Goal: Task Accomplishment & Management: Complete application form

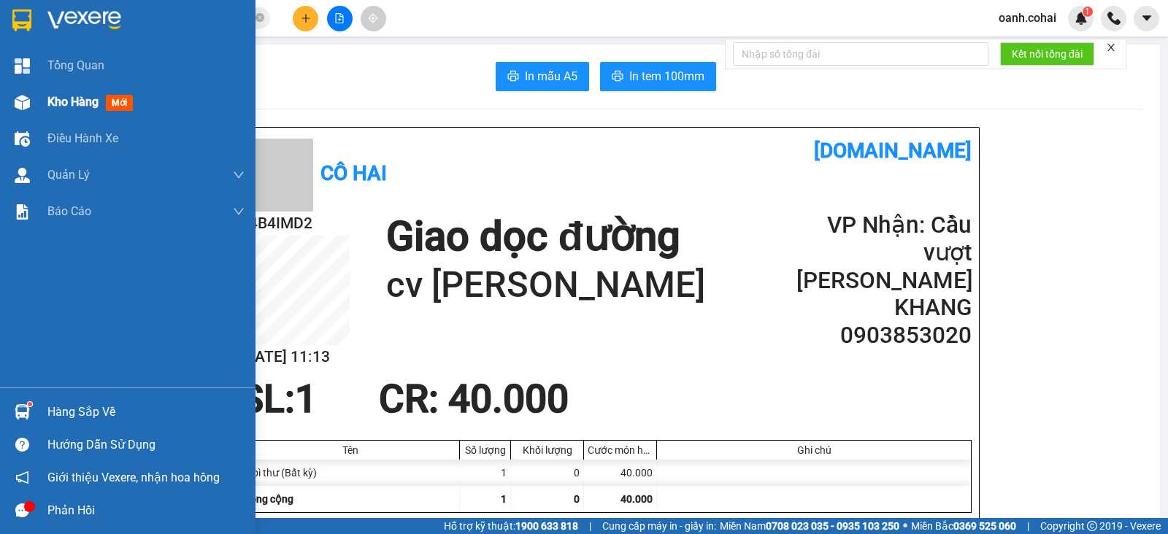
click at [82, 106] on span "Kho hàng" at bounding box center [72, 102] width 51 height 14
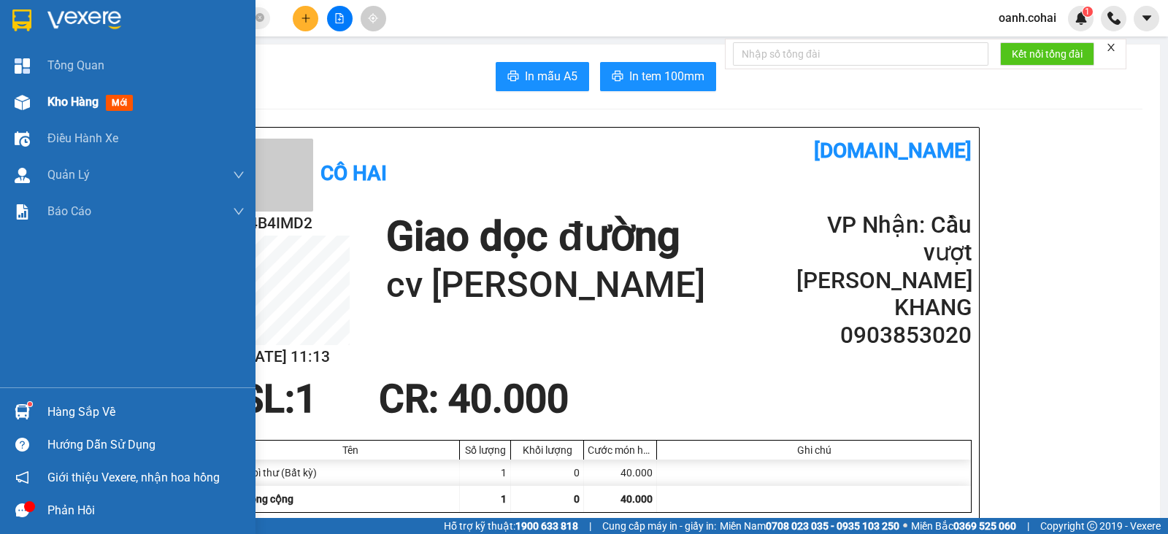
click at [82, 106] on span "Kho hàng" at bounding box center [72, 102] width 51 height 14
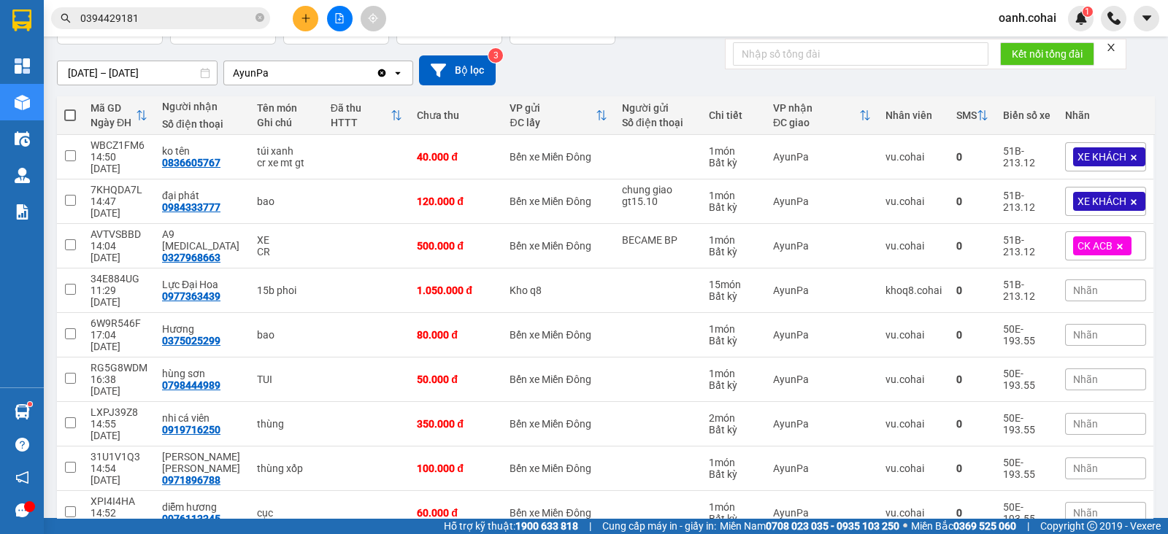
scroll to position [136, 0]
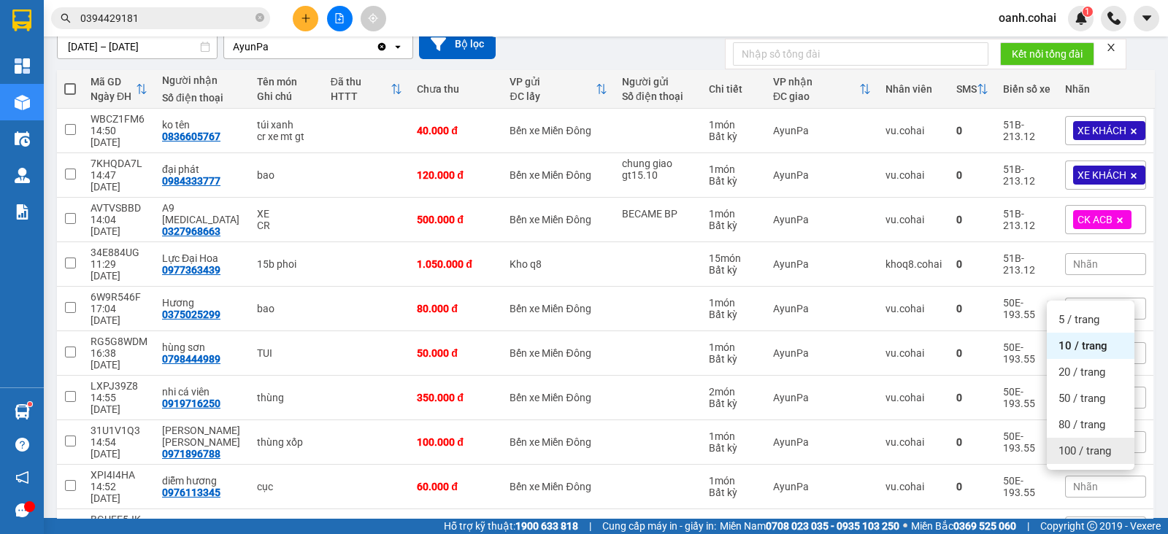
click at [1090, 454] on span "100 / trang" at bounding box center [1084, 451] width 53 height 15
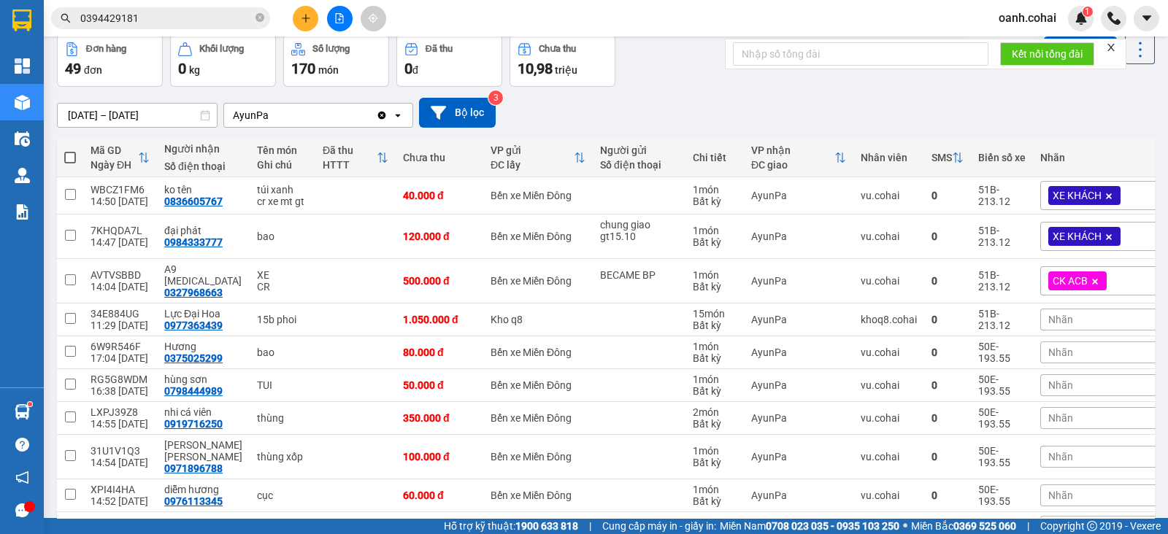
scroll to position [91, 0]
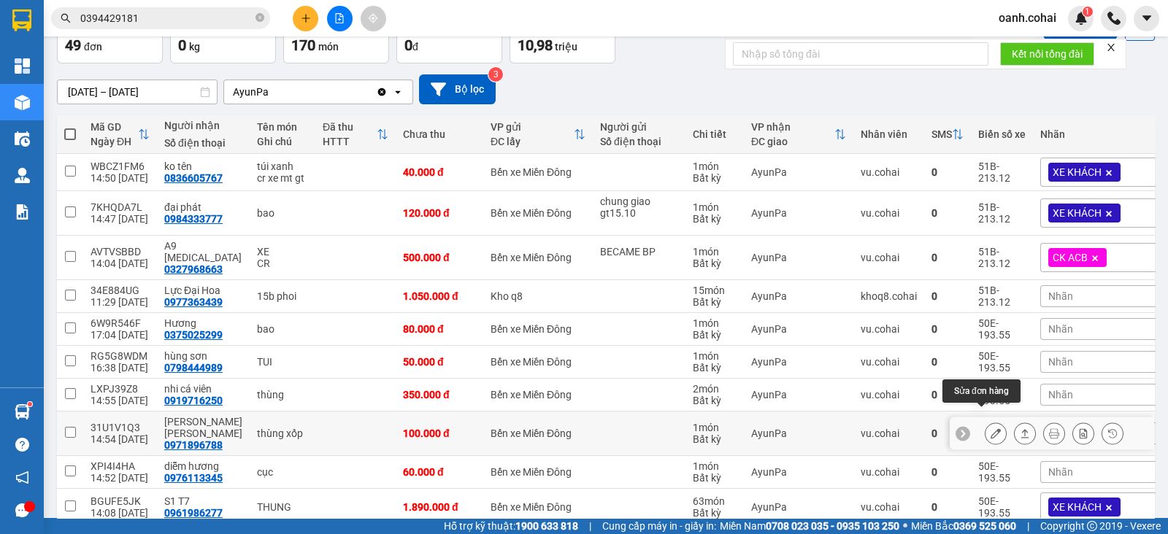
click at [990, 428] on icon at bounding box center [995, 433] width 10 height 10
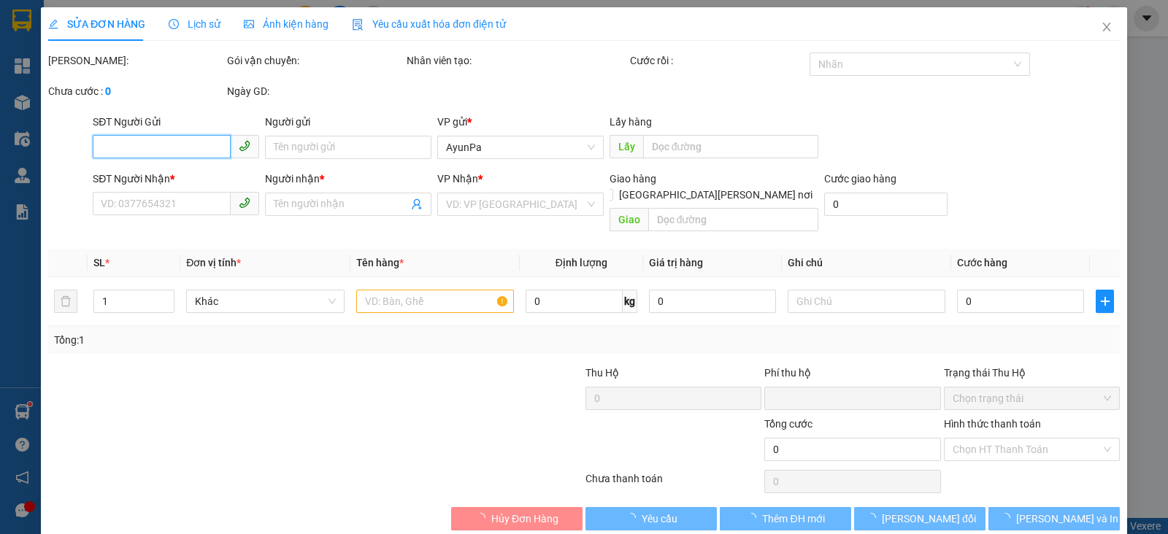
type input "0971896788"
type input "[PERSON_NAME] [PERSON_NAME]"
type input "0"
type input "100.000"
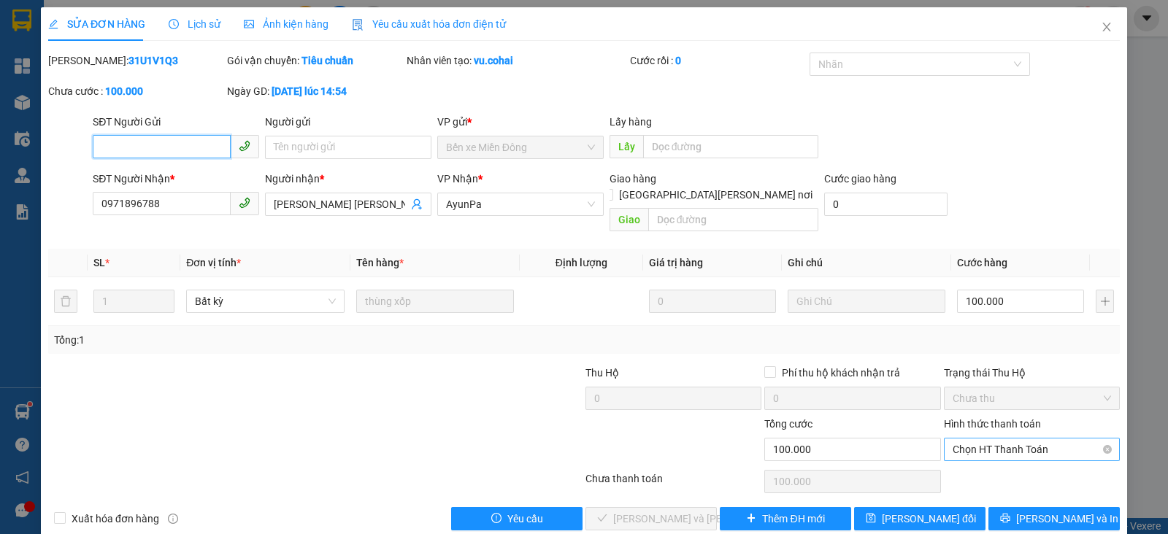
click at [1033, 439] on span "Chọn HT Thanh Toán" at bounding box center [1032, 450] width 158 height 22
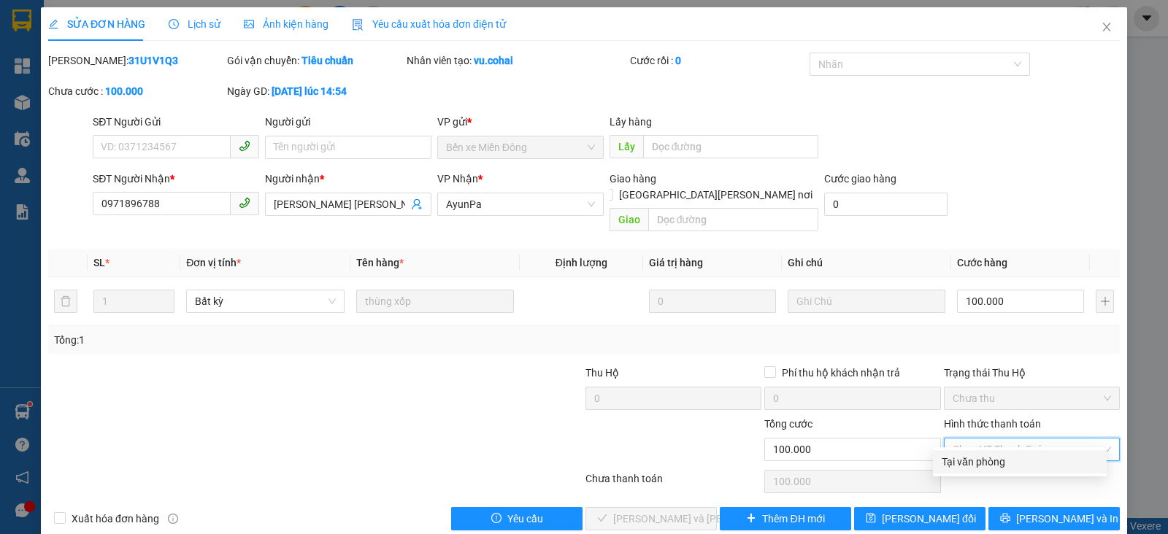
drag, startPoint x: 1000, startPoint y: 456, endPoint x: 955, endPoint y: 474, distance: 48.8
click at [998, 456] on div "Tại văn phòng" at bounding box center [1020, 462] width 156 height 16
type input "0"
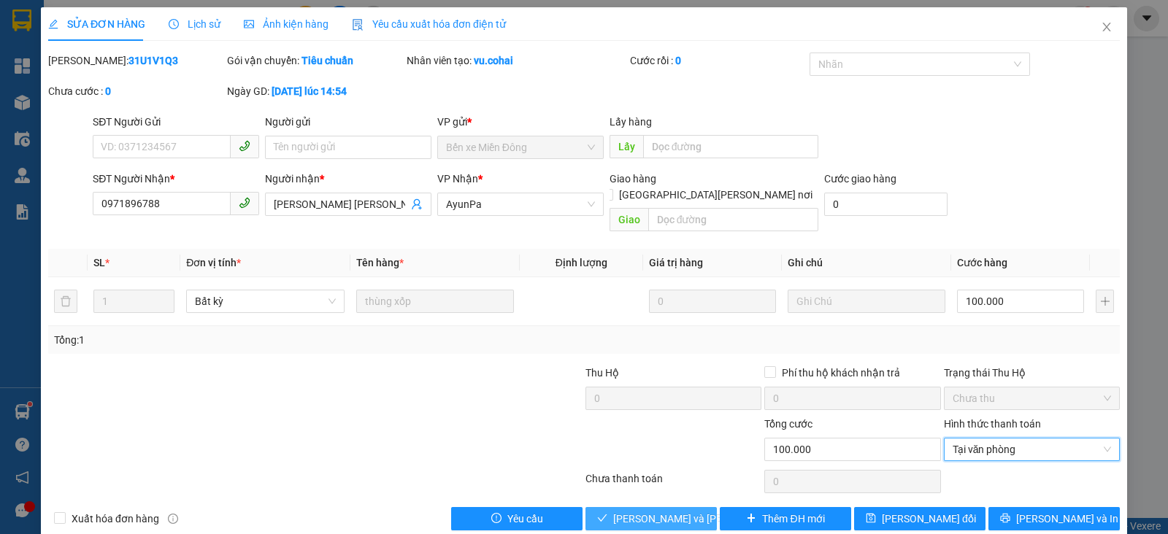
click at [617, 507] on button "[PERSON_NAME] và [PERSON_NAME] hàng" at bounding box center [650, 518] width 131 height 23
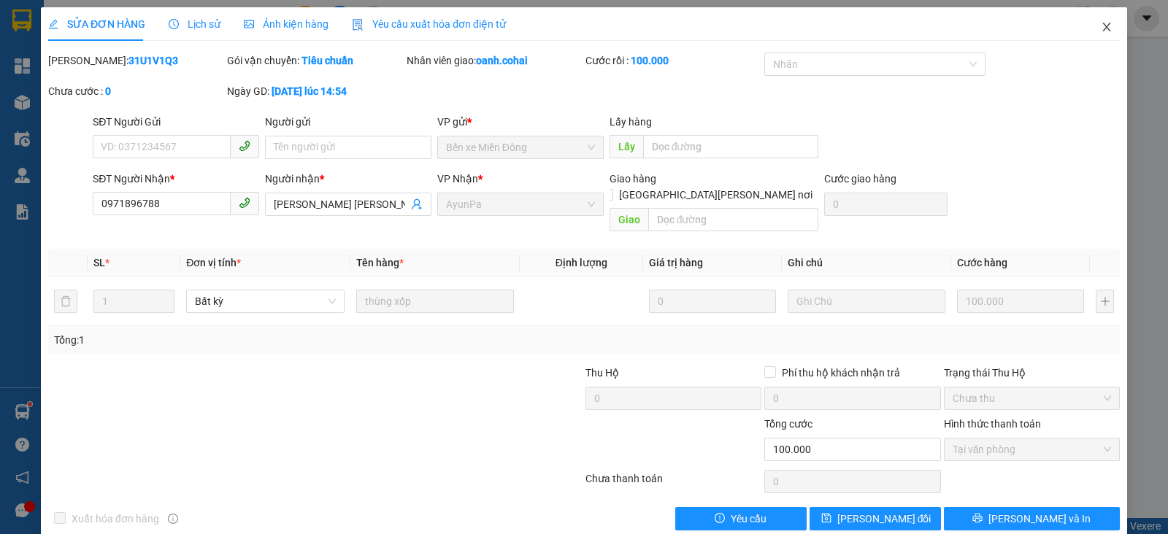
click at [1101, 27] on icon "close" at bounding box center [1107, 27] width 12 height 12
click at [1094, 27] on div "oanh.cohai 1" at bounding box center [1077, 19] width 181 height 26
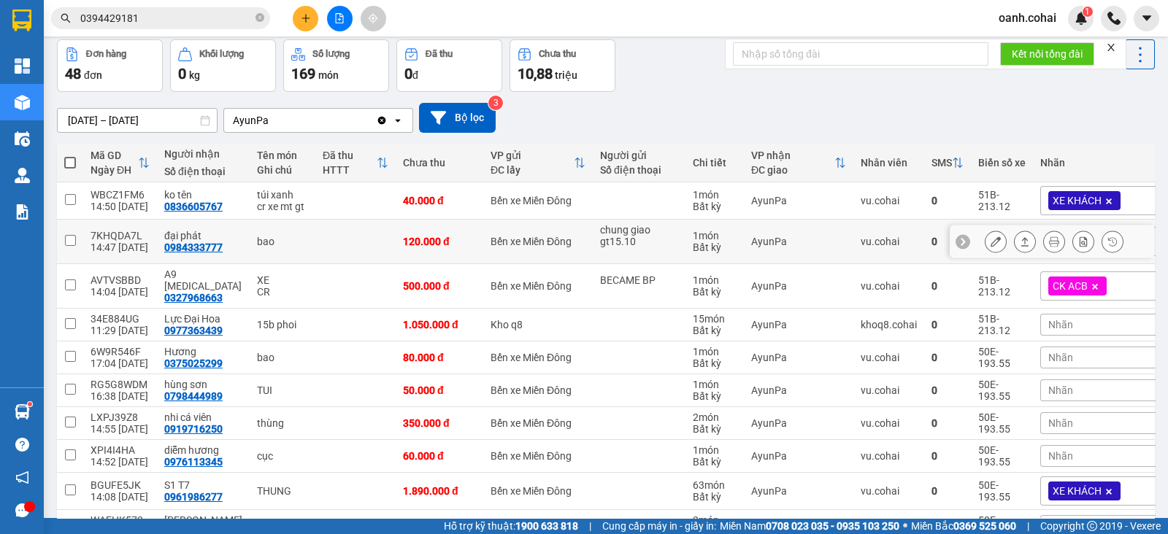
scroll to position [91, 0]
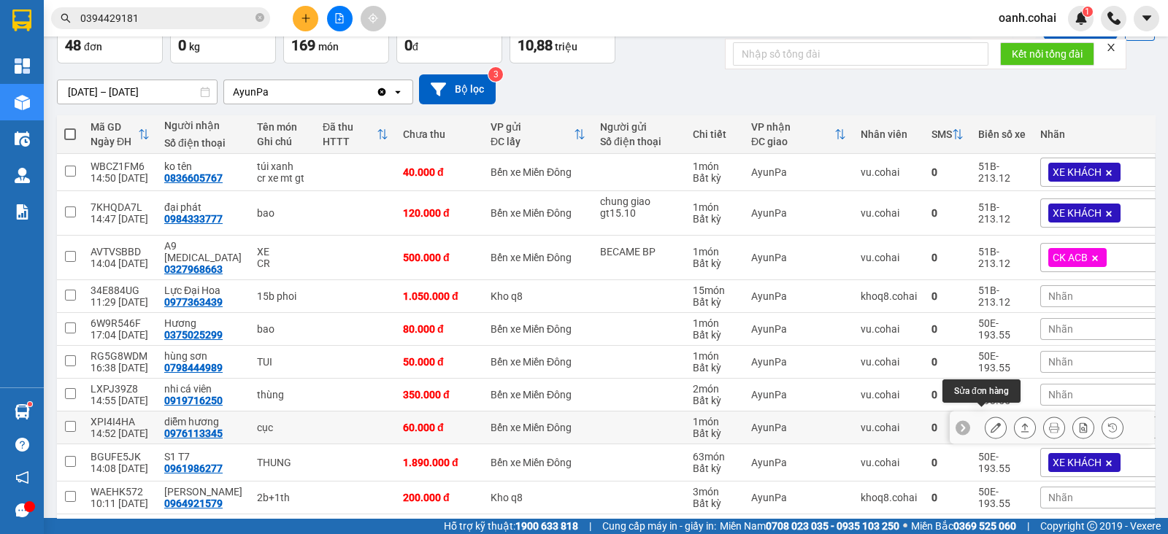
click at [985, 421] on button at bounding box center [995, 428] width 20 height 26
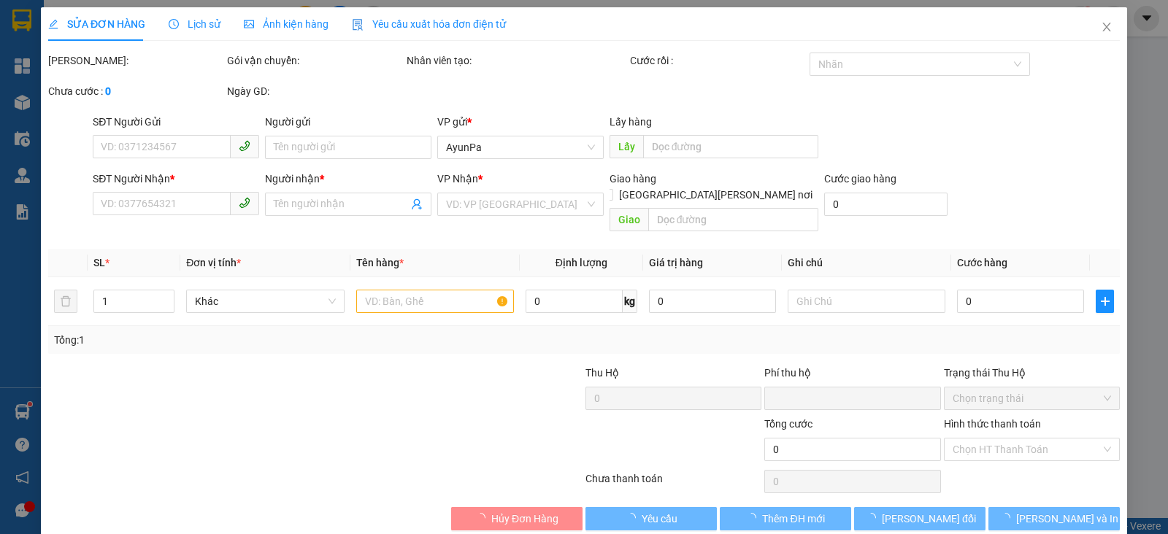
type input "0976113345"
type input "diễm hương"
type input "0"
type input "60.000"
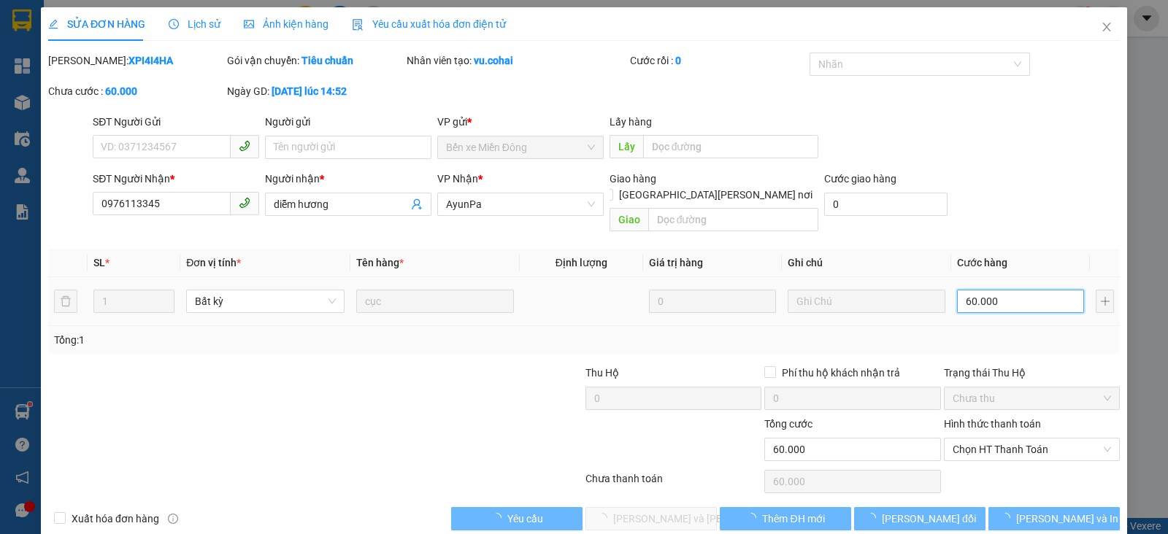
click at [1010, 290] on input "60.000" at bounding box center [1020, 301] width 127 height 23
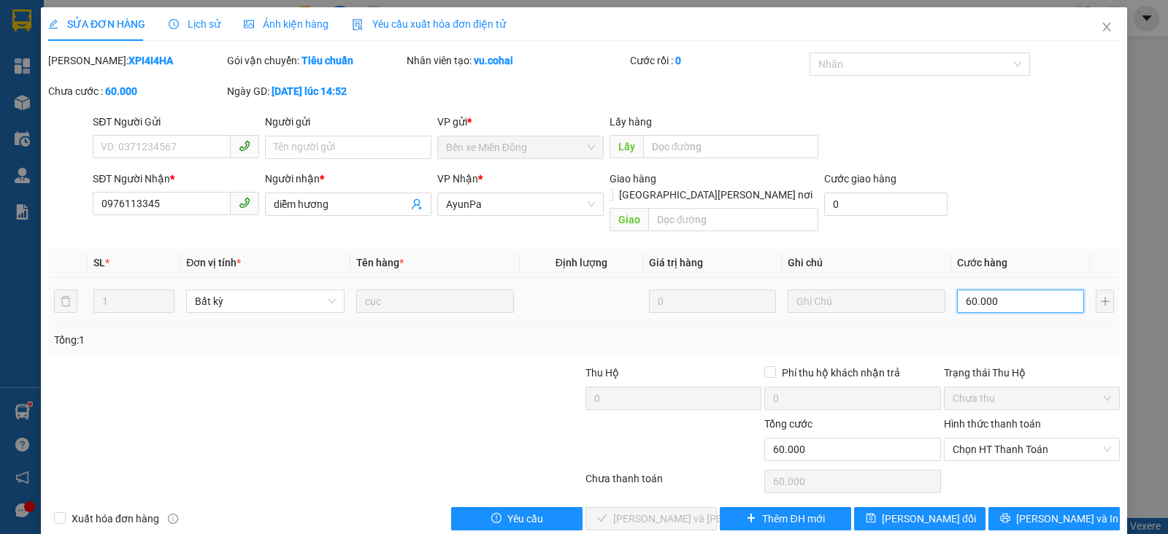
type input "0"
type input "5"
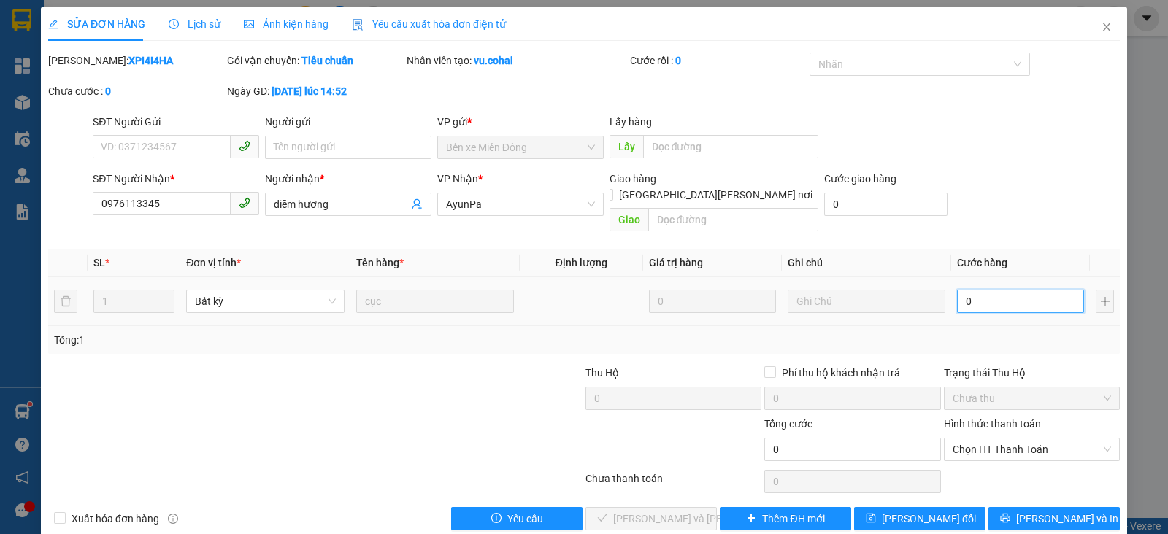
type input "05"
type input "50"
type input "050"
type input "50.000"
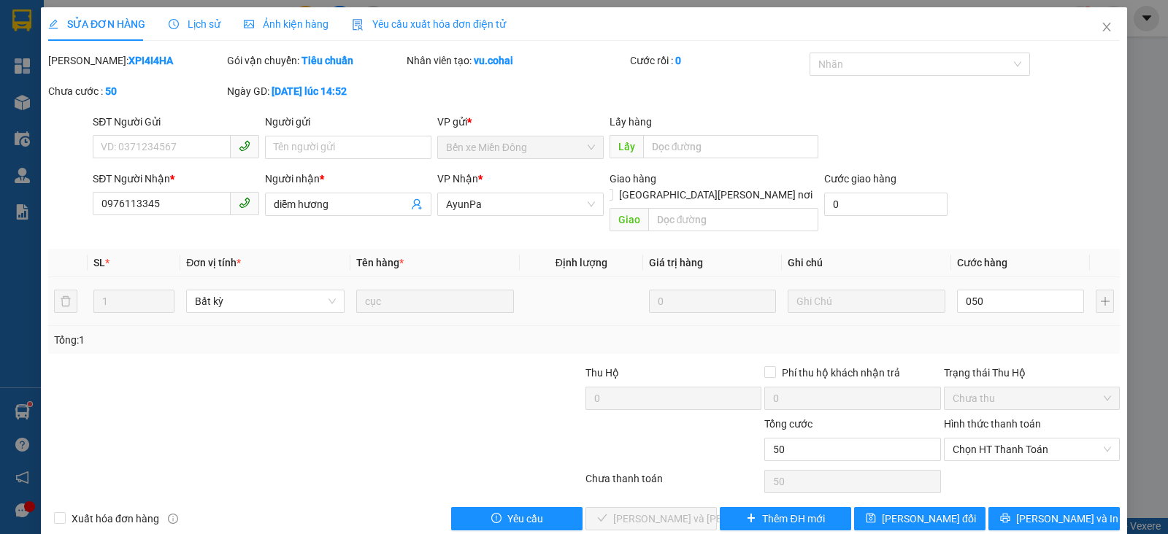
type input "50.000"
click at [996, 337] on div "Total Paid Fee 0 Total UnPaid Fee 60.000 Cash Collection Total Fee Mã ĐH: XPI4I…" at bounding box center [583, 292] width 1071 height 478
click at [1009, 439] on span "Chọn HT Thanh Toán" at bounding box center [1032, 450] width 158 height 22
click at [977, 463] on div "Tại văn phòng" at bounding box center [1020, 462] width 156 height 16
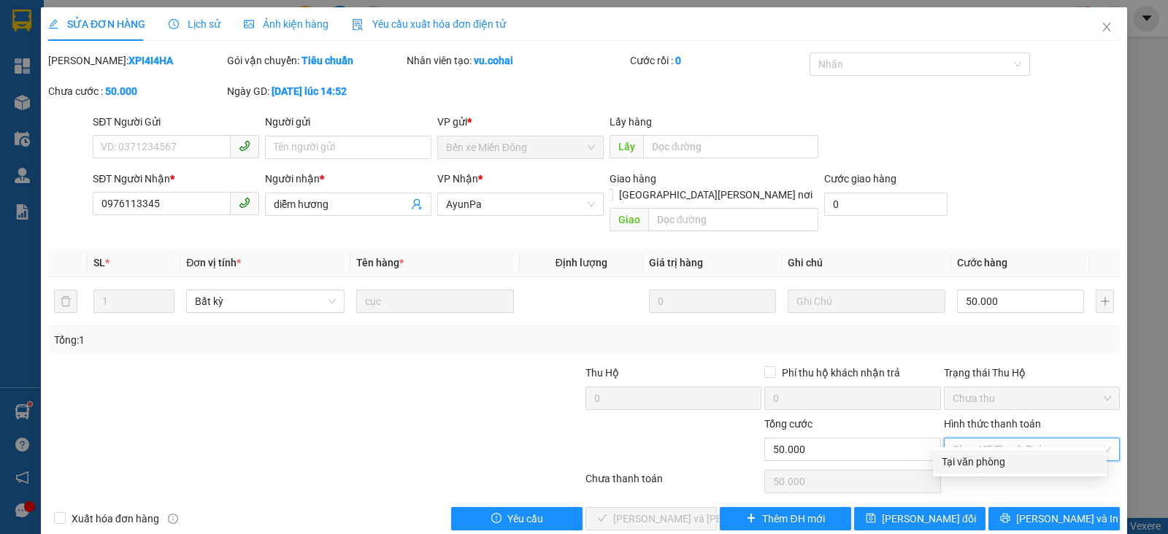
type input "0"
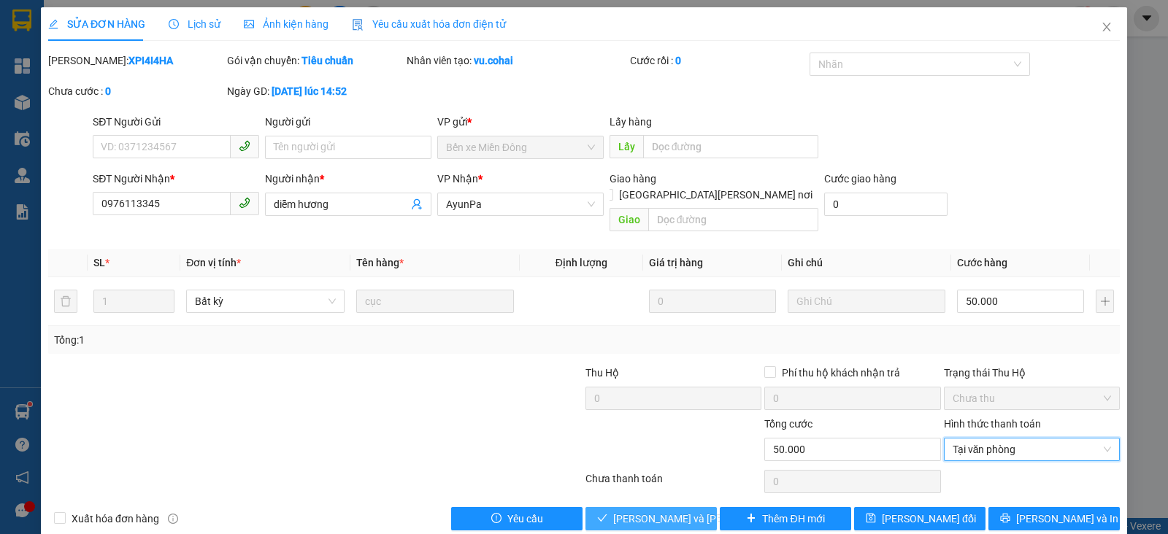
click at [642, 507] on button "[PERSON_NAME] và [PERSON_NAME] hàng" at bounding box center [650, 518] width 131 height 23
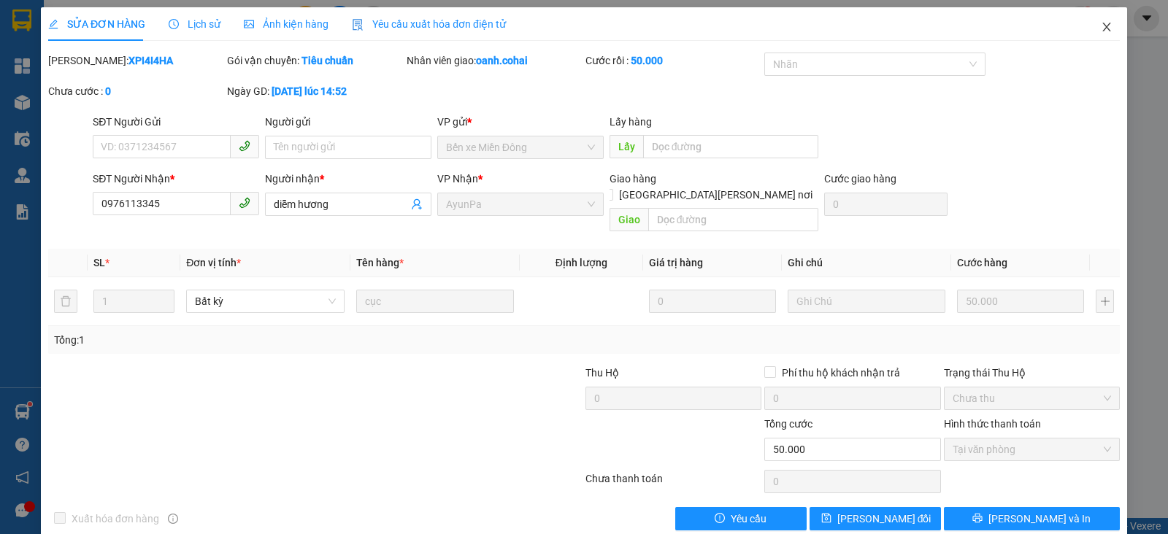
click at [1093, 19] on span "Close" at bounding box center [1106, 27] width 41 height 41
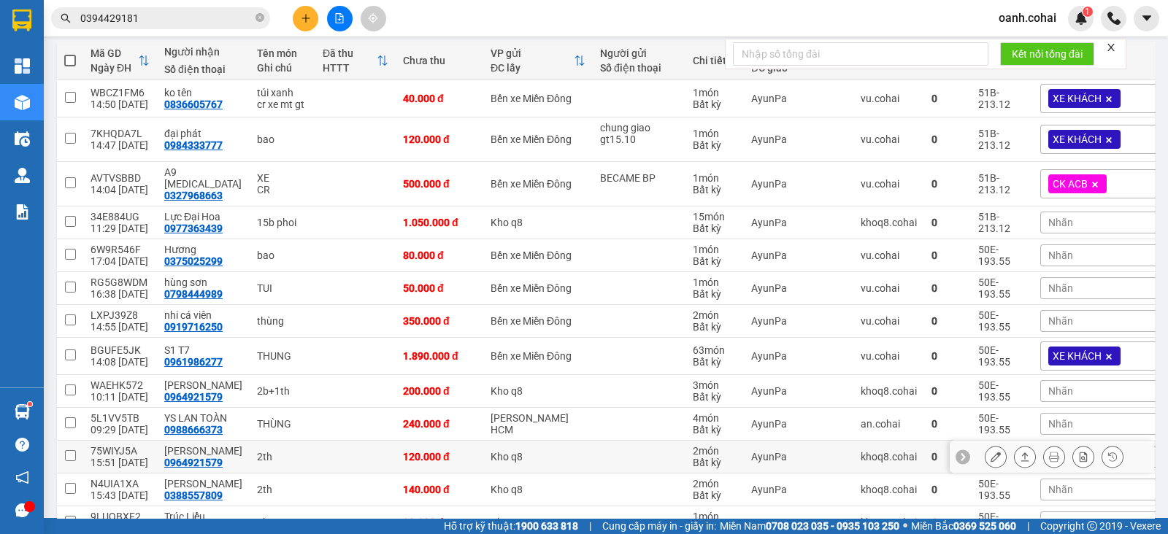
scroll to position [182, 0]
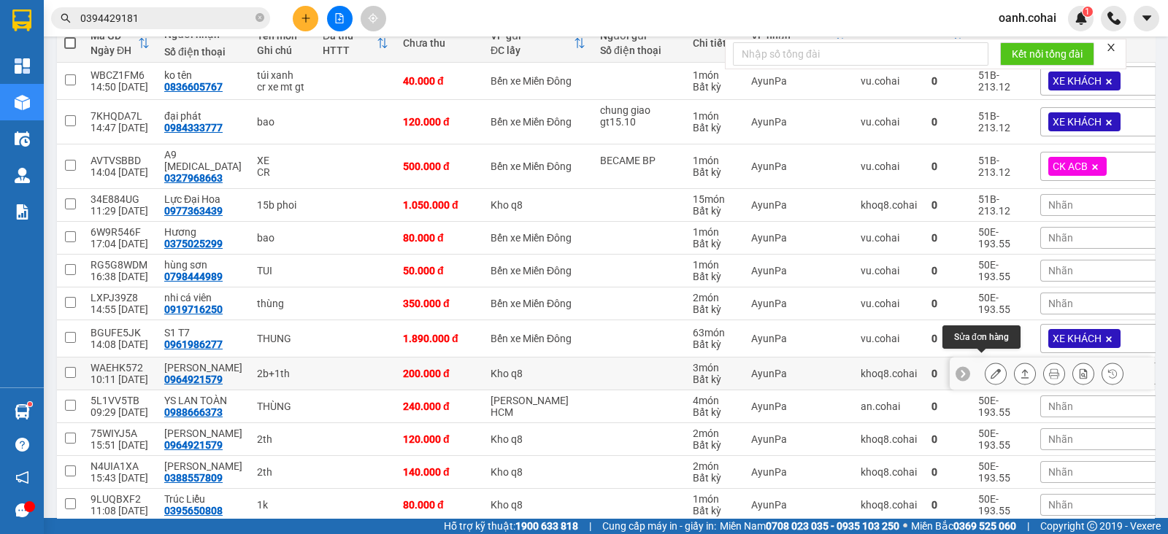
click at [990, 369] on icon at bounding box center [995, 374] width 10 height 10
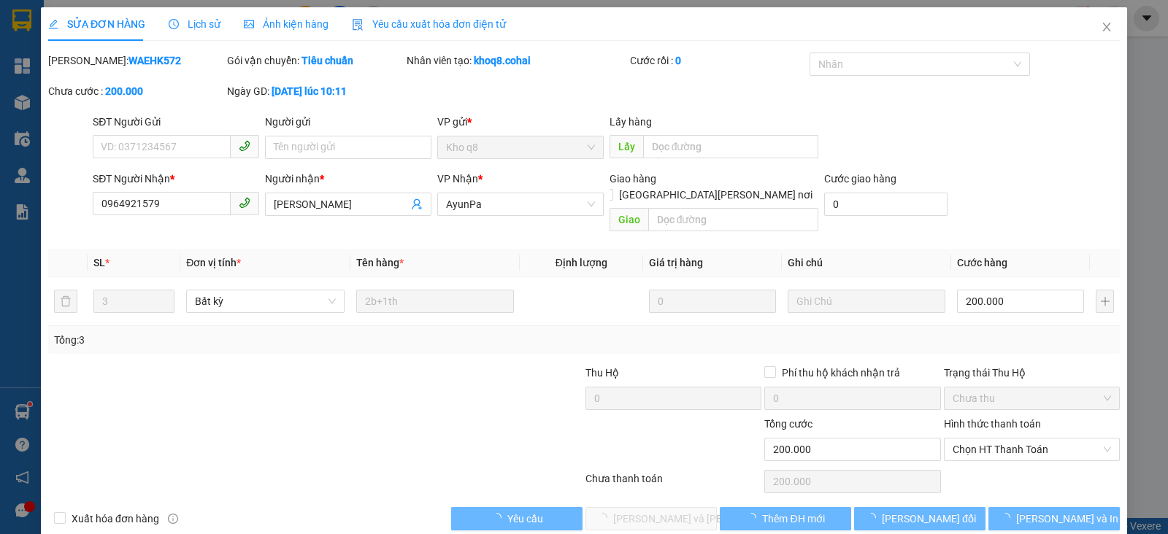
type input "0964921579"
type input "[PERSON_NAME]"
type input "0"
type input "200.000"
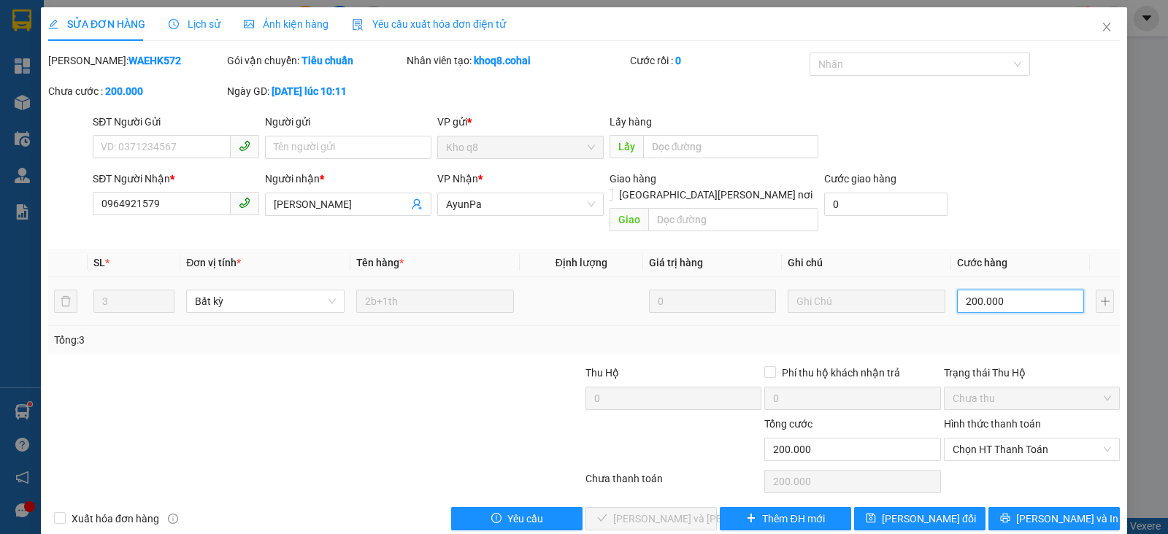
click at [996, 292] on input "200.000" at bounding box center [1020, 301] width 127 height 23
type input "0"
type input "1"
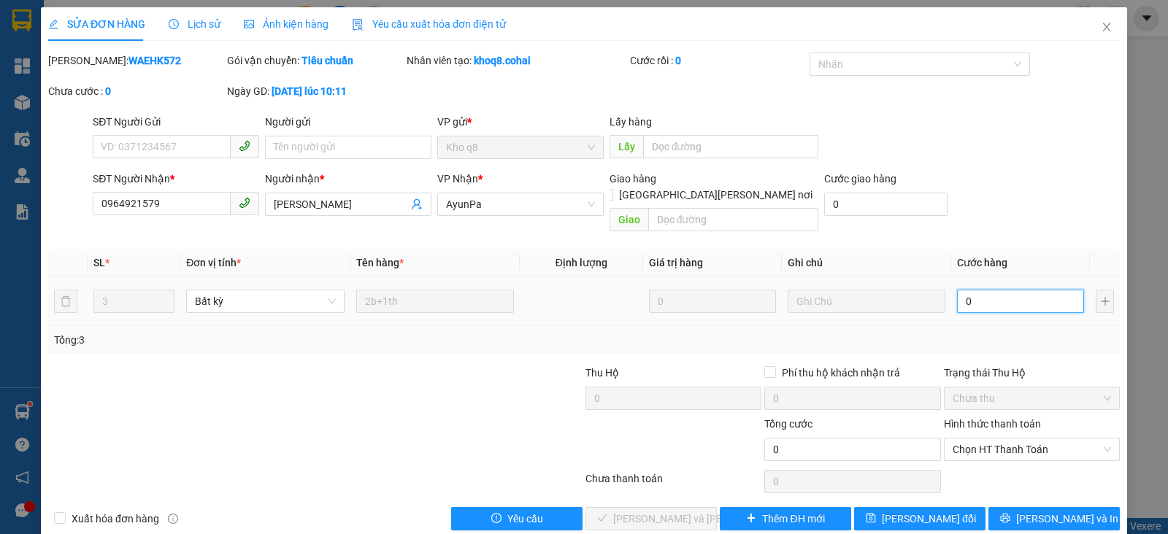
type input "1"
type input "01"
type input "16"
type input "016"
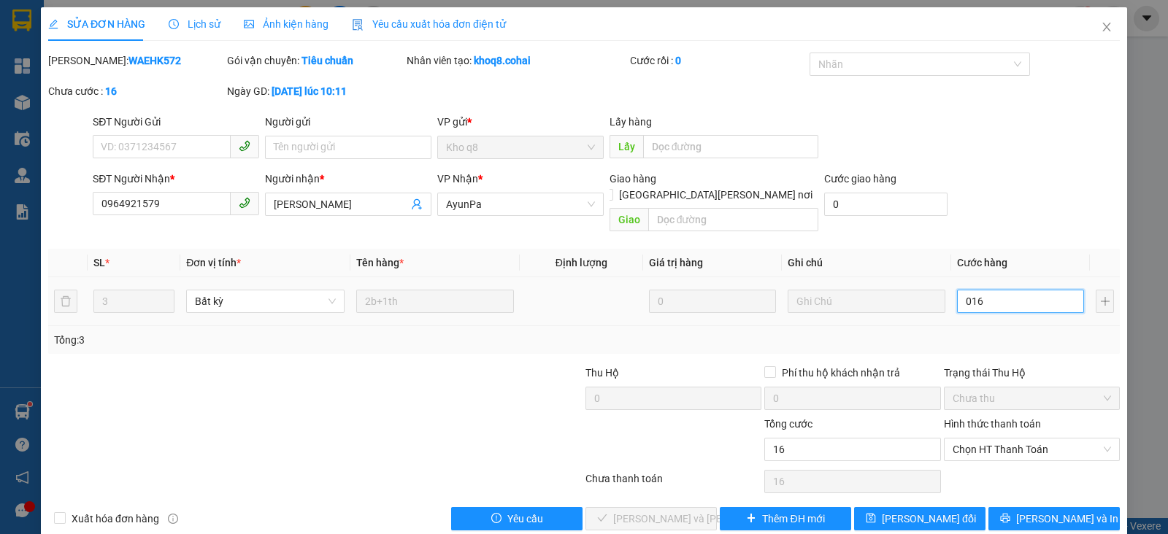
type input "160"
type input "0.160"
type input "160.000"
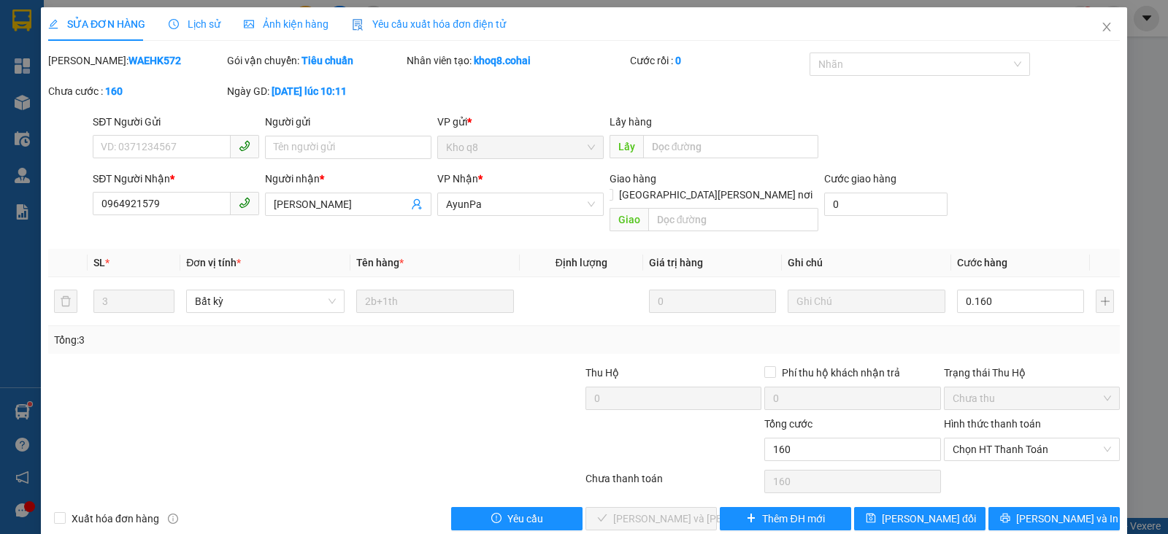
type input "160.000"
click at [1004, 332] on div "Tổng: 3" at bounding box center [584, 340] width 1060 height 16
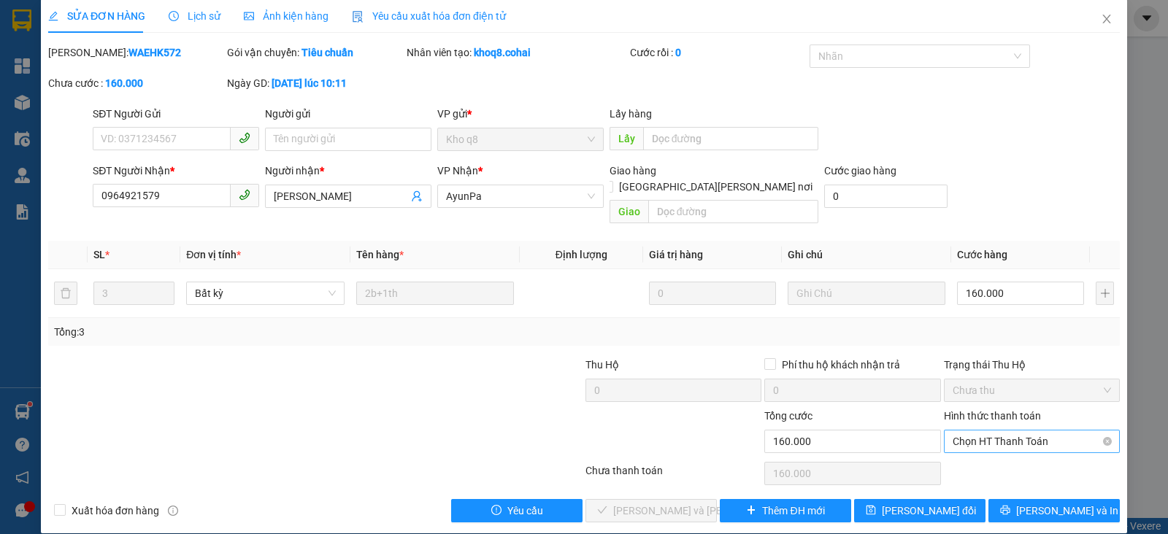
click at [975, 431] on span "Chọn HT Thanh Toán" at bounding box center [1032, 442] width 158 height 22
click at [966, 454] on div "Tại văn phòng" at bounding box center [1020, 454] width 156 height 16
type input "0"
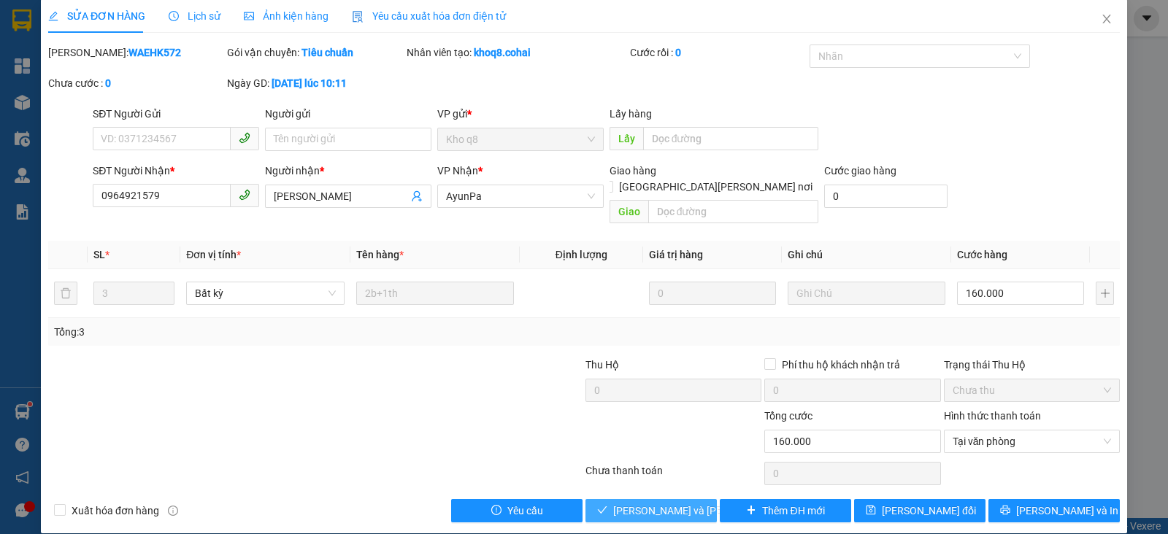
click at [626, 503] on span "[PERSON_NAME] và [PERSON_NAME] hàng" at bounding box center [711, 511] width 197 height 16
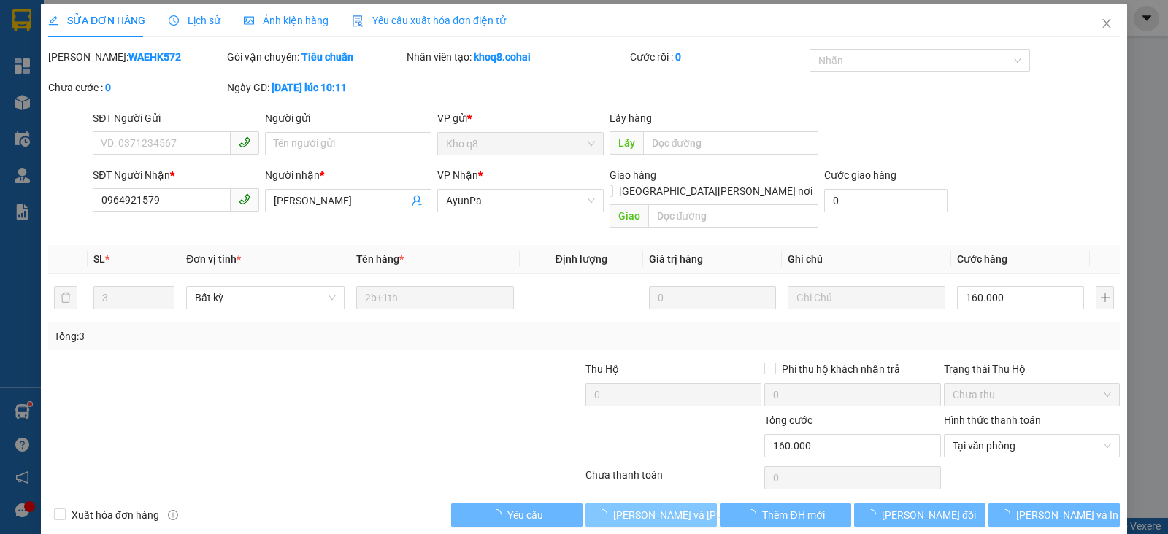
scroll to position [0, 0]
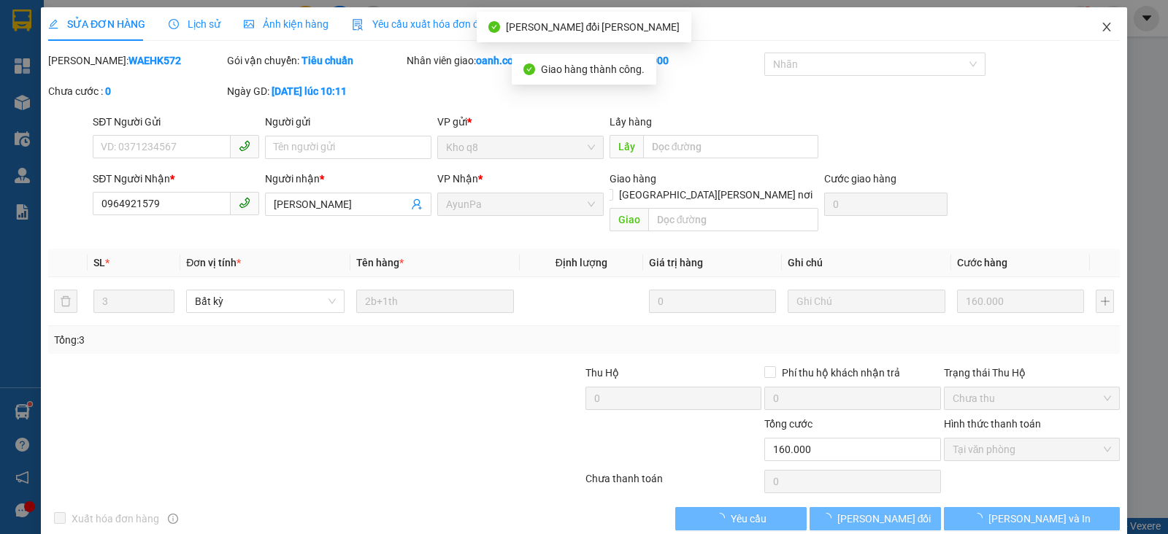
drag, startPoint x: 1089, startPoint y: 31, endPoint x: 1099, endPoint y: 25, distance: 12.1
click at [1101, 32] on icon "close" at bounding box center [1107, 27] width 12 height 12
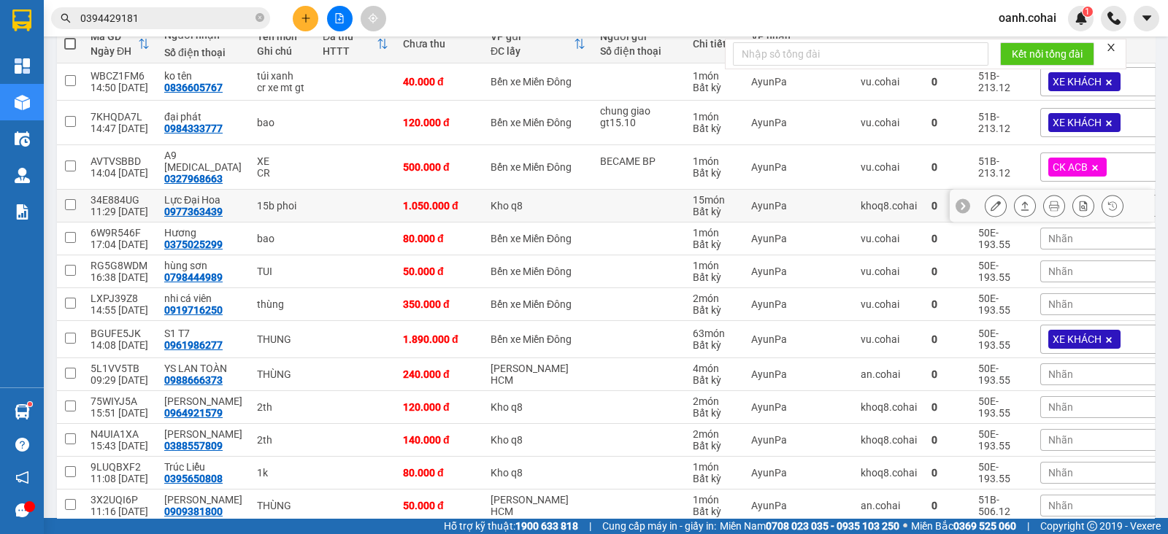
scroll to position [182, 0]
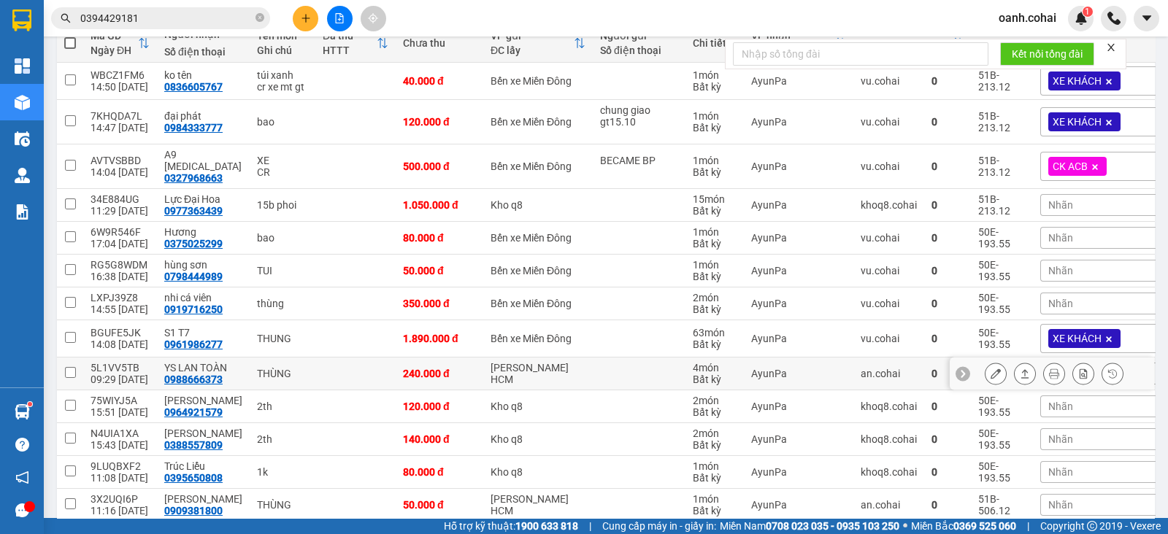
click at [990, 369] on icon at bounding box center [995, 374] width 10 height 10
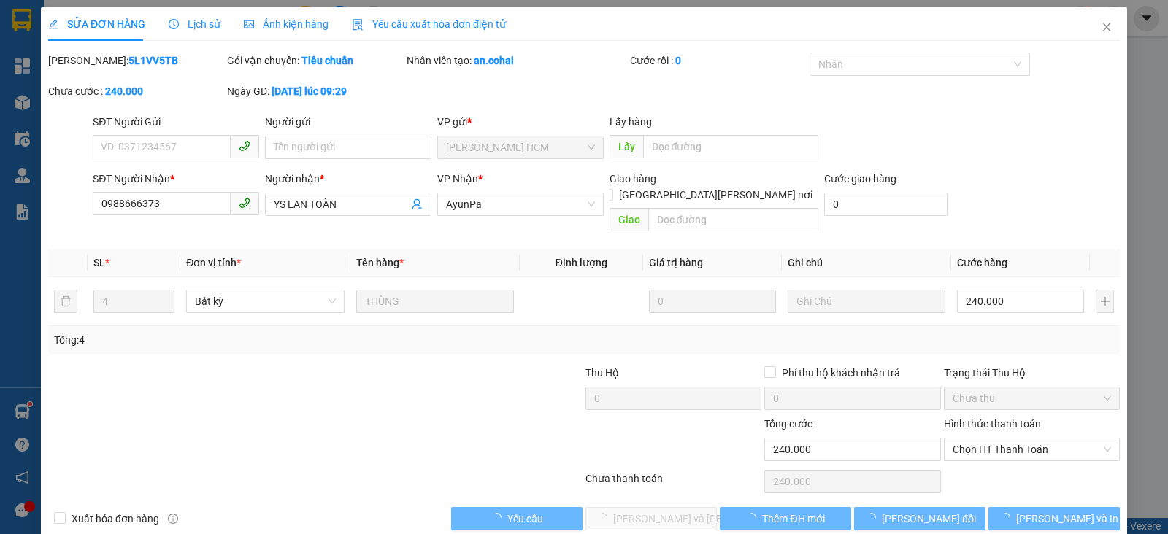
type input "0988666373"
type input "YS LAN TOÀN"
type input "0"
type input "240.000"
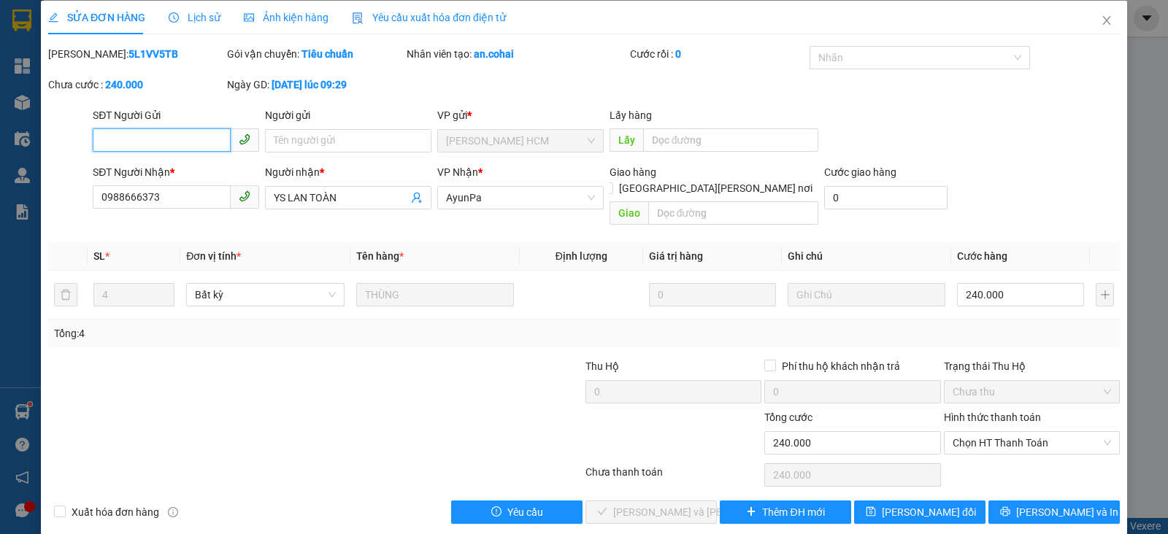
scroll to position [8, 0]
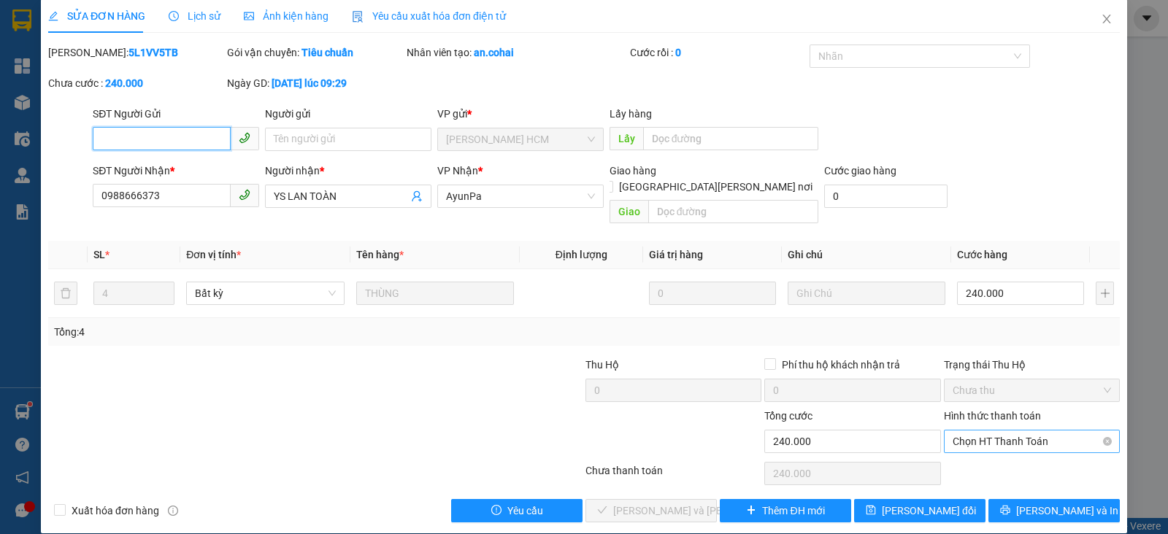
click at [1004, 431] on span "Chọn HT Thanh Toán" at bounding box center [1032, 442] width 158 height 22
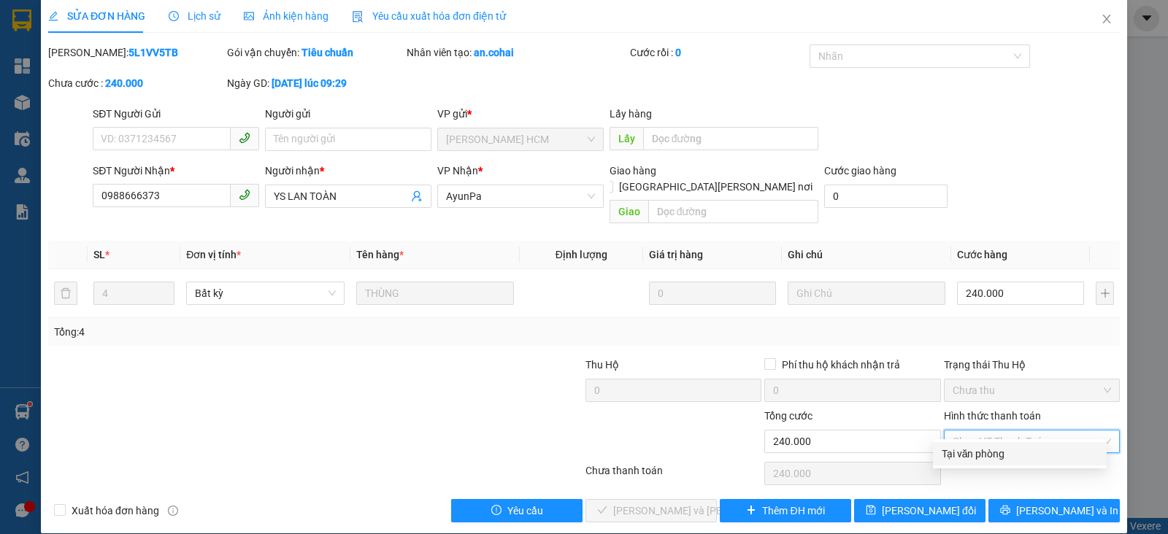
drag, startPoint x: 997, startPoint y: 444, endPoint x: 971, endPoint y: 450, distance: 26.4
click at [996, 444] on div "Tại văn phòng" at bounding box center [1020, 453] width 174 height 23
type input "0"
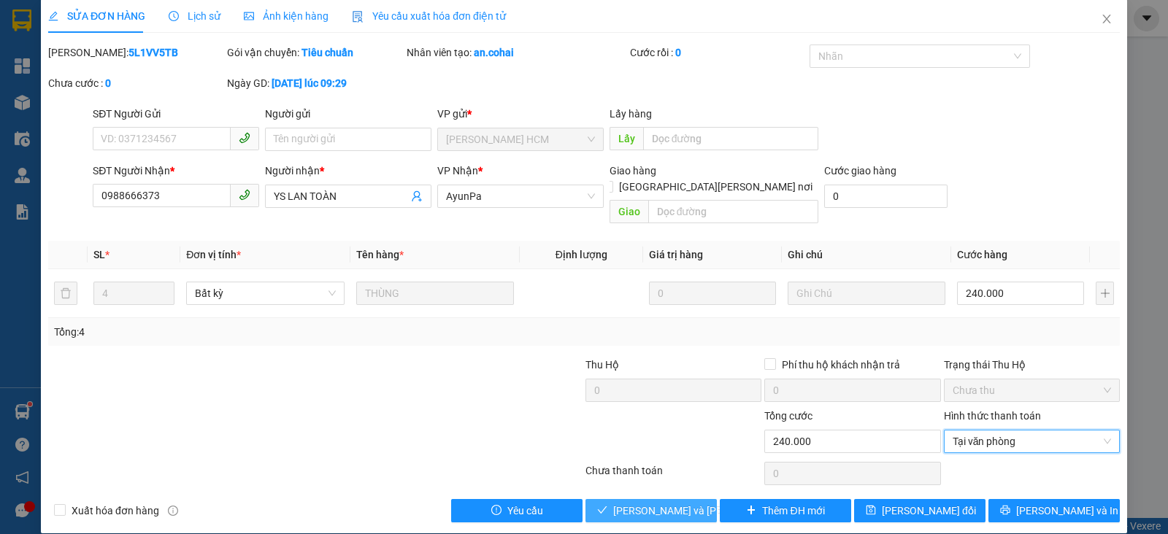
click at [621, 503] on span "[PERSON_NAME] và [PERSON_NAME] hàng" at bounding box center [711, 511] width 197 height 16
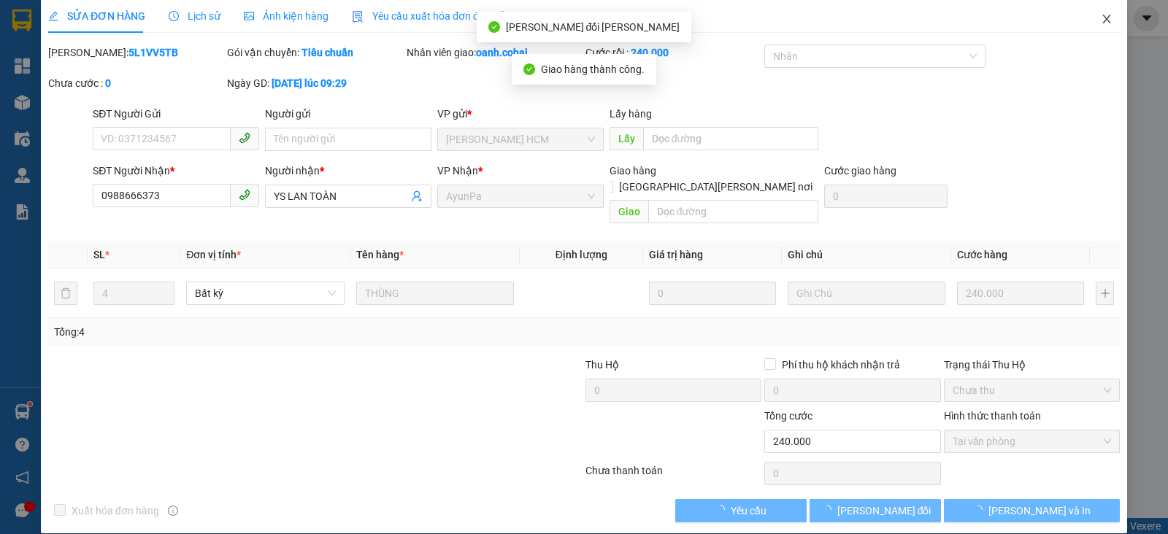
click at [1101, 21] on icon "close" at bounding box center [1107, 19] width 12 height 12
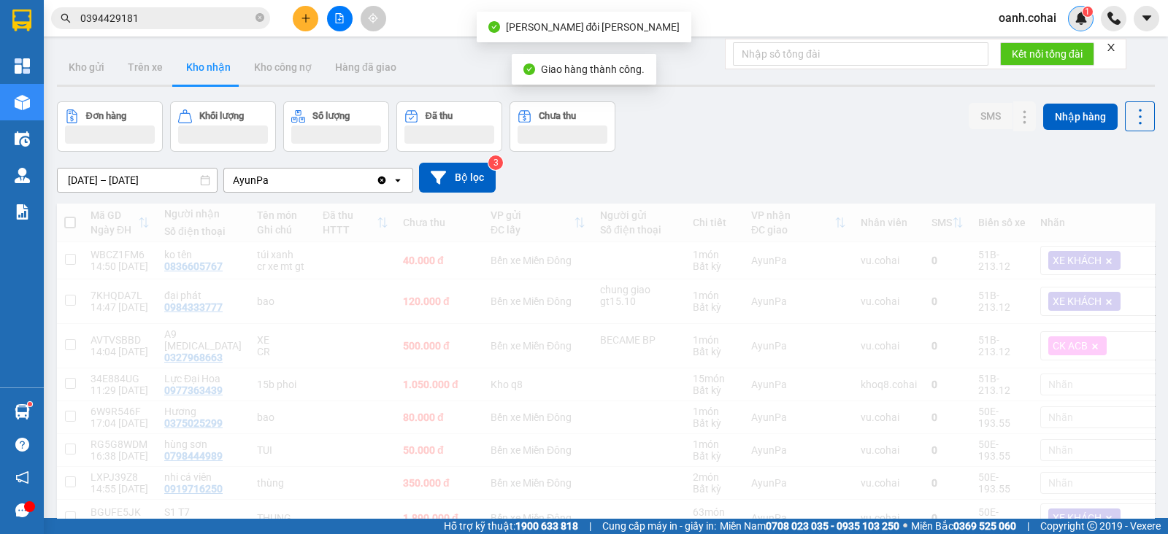
click at [1091, 15] on div "1" at bounding box center [1081, 19] width 26 height 26
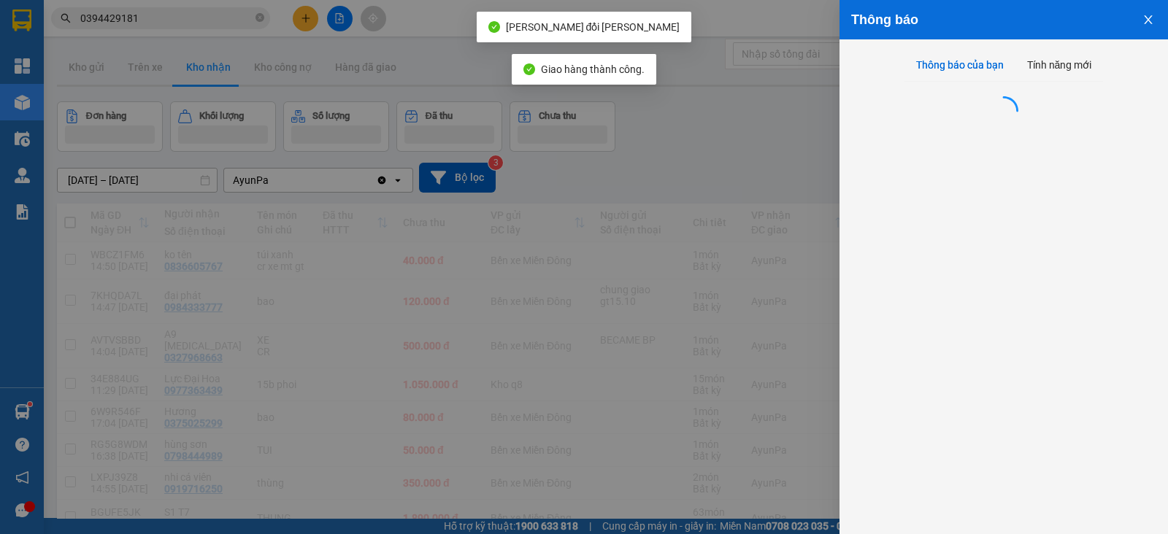
click at [744, 169] on div at bounding box center [584, 267] width 1168 height 534
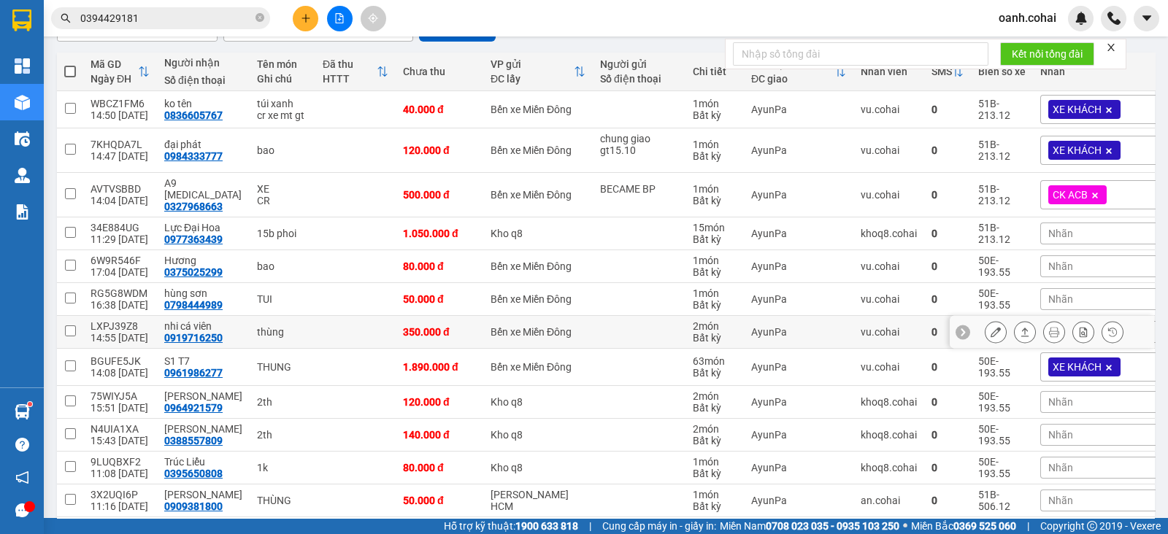
scroll to position [182, 0]
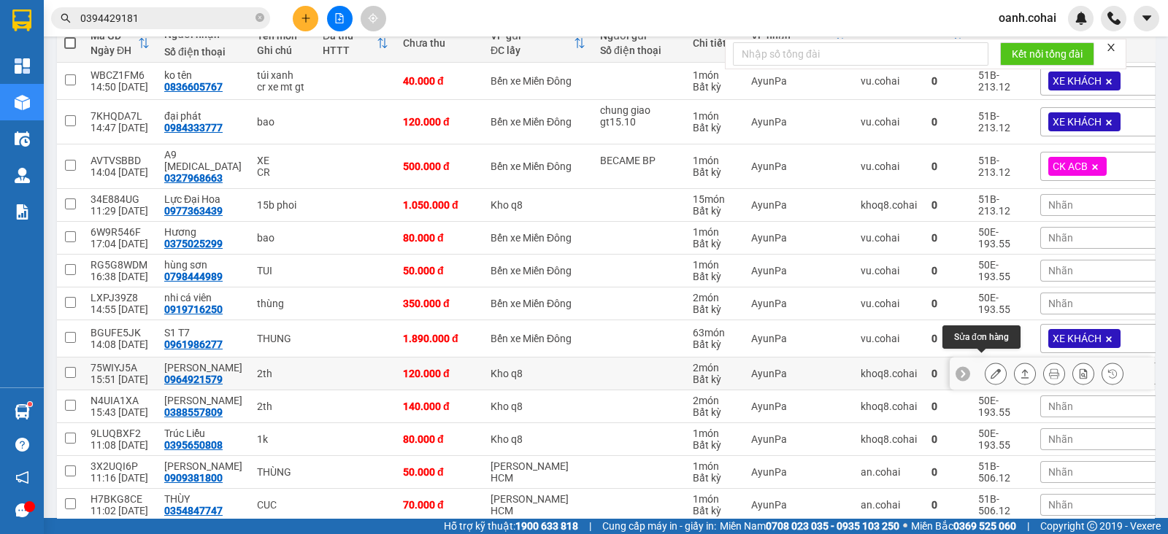
click at [990, 369] on icon at bounding box center [995, 374] width 10 height 10
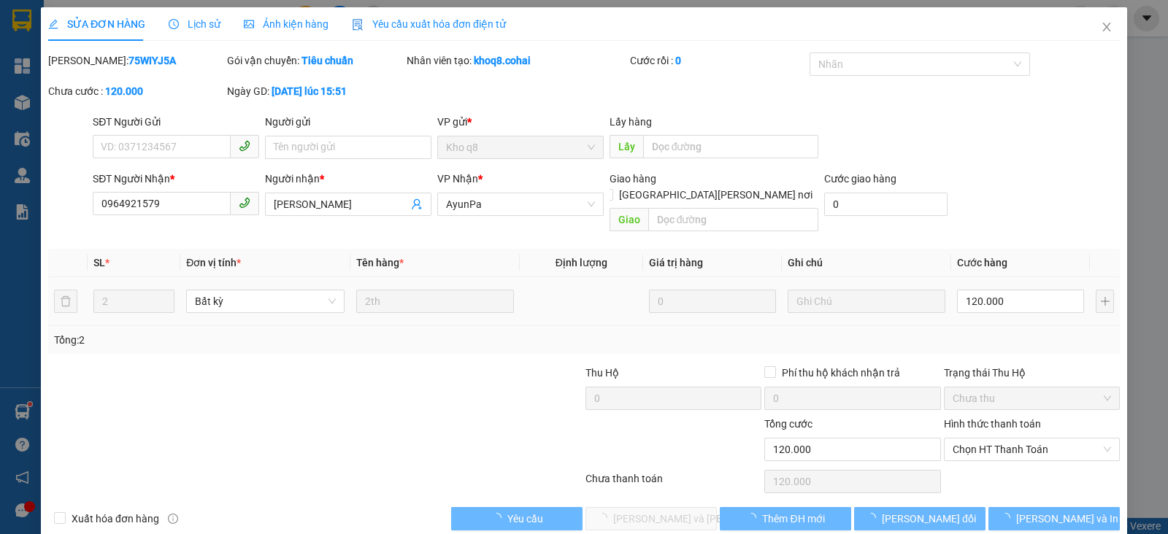
type input "0964921579"
type input "[PERSON_NAME]"
type input "0"
type input "120.000"
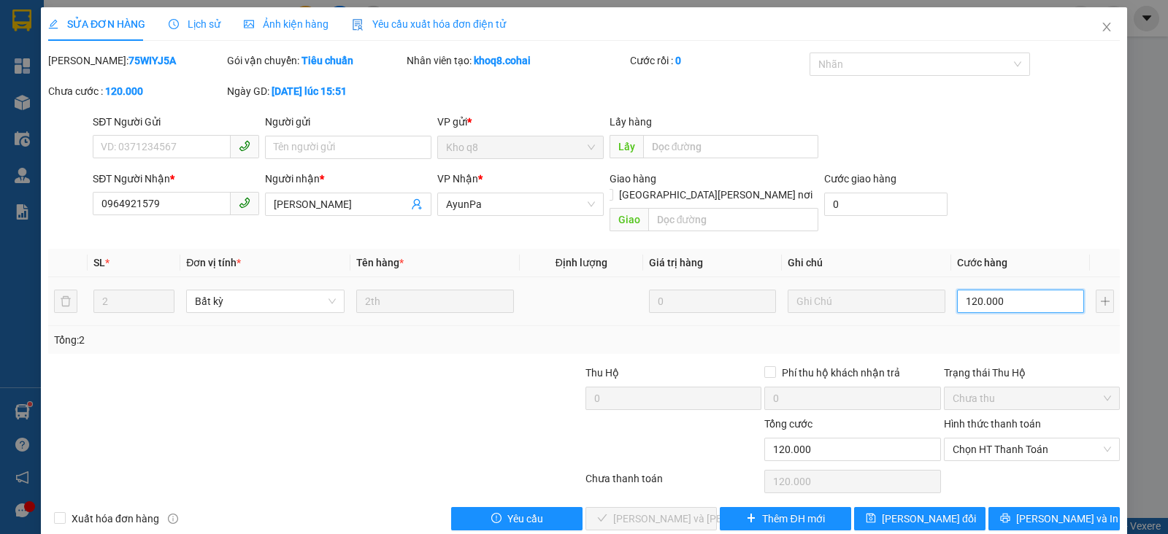
click at [1015, 291] on input "120.000" at bounding box center [1020, 301] width 127 height 23
click at [1018, 309] on td "120.000" at bounding box center [1020, 301] width 139 height 49
click at [997, 439] on span "Chọn HT Thanh Toán" at bounding box center [1032, 450] width 158 height 22
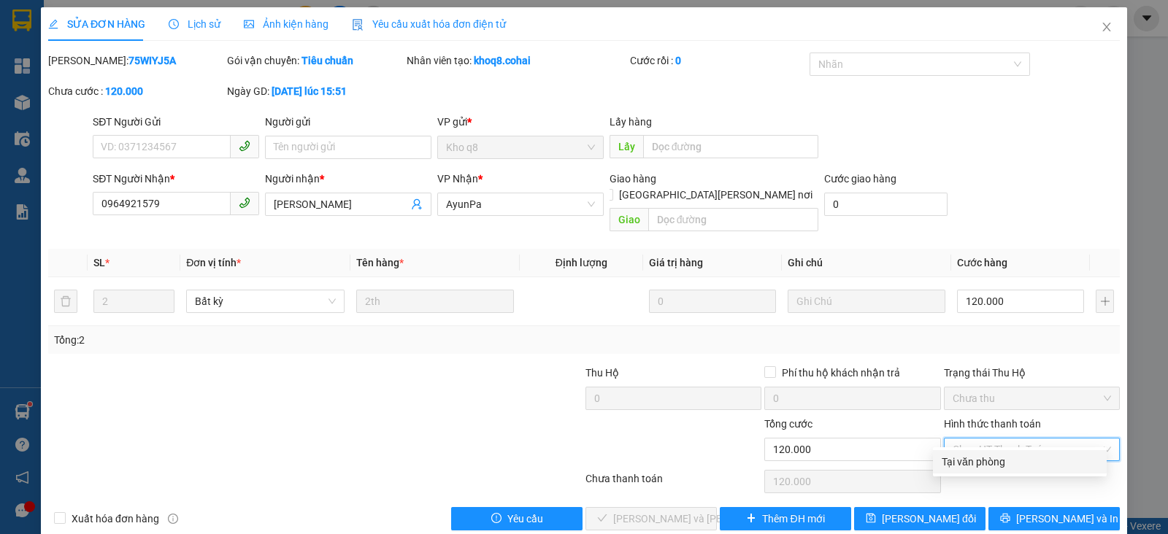
drag, startPoint x: 985, startPoint y: 462, endPoint x: 956, endPoint y: 466, distance: 29.5
click at [982, 463] on div "Tại văn phòng" at bounding box center [1020, 462] width 156 height 16
type input "0"
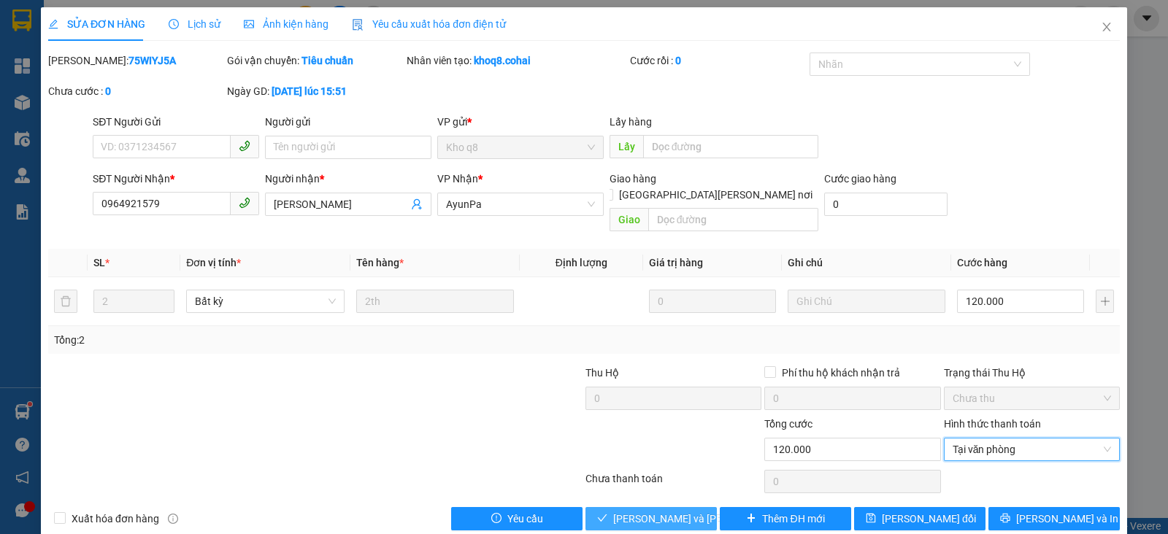
click at [644, 511] on span "[PERSON_NAME] và [PERSON_NAME] hàng" at bounding box center [711, 519] width 197 height 16
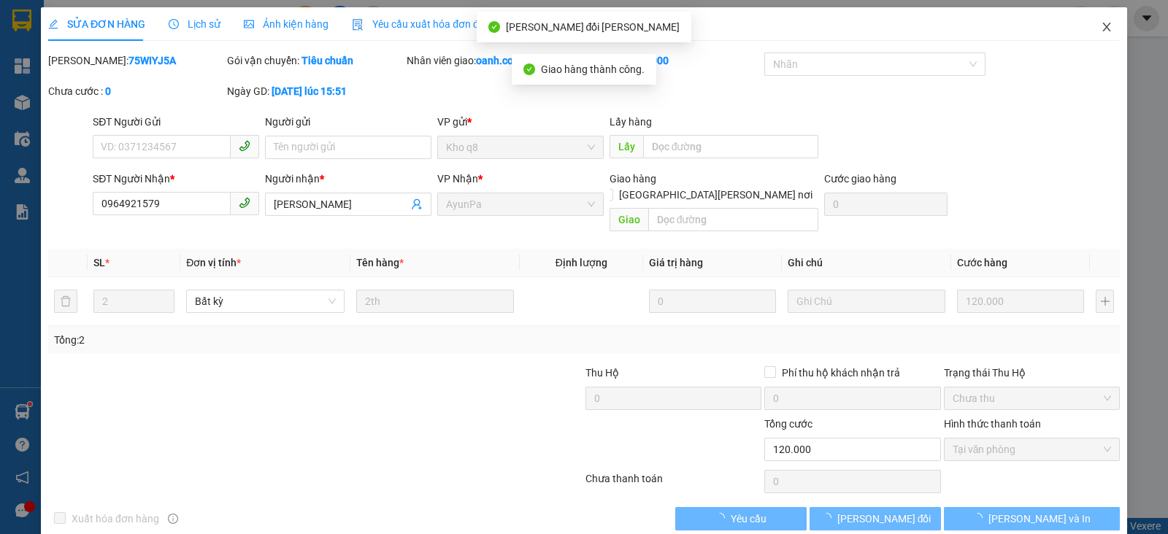
click at [1101, 25] on icon "close" at bounding box center [1107, 27] width 12 height 12
click at [1093, 26] on div "oanh.cohai" at bounding box center [1077, 19] width 181 height 26
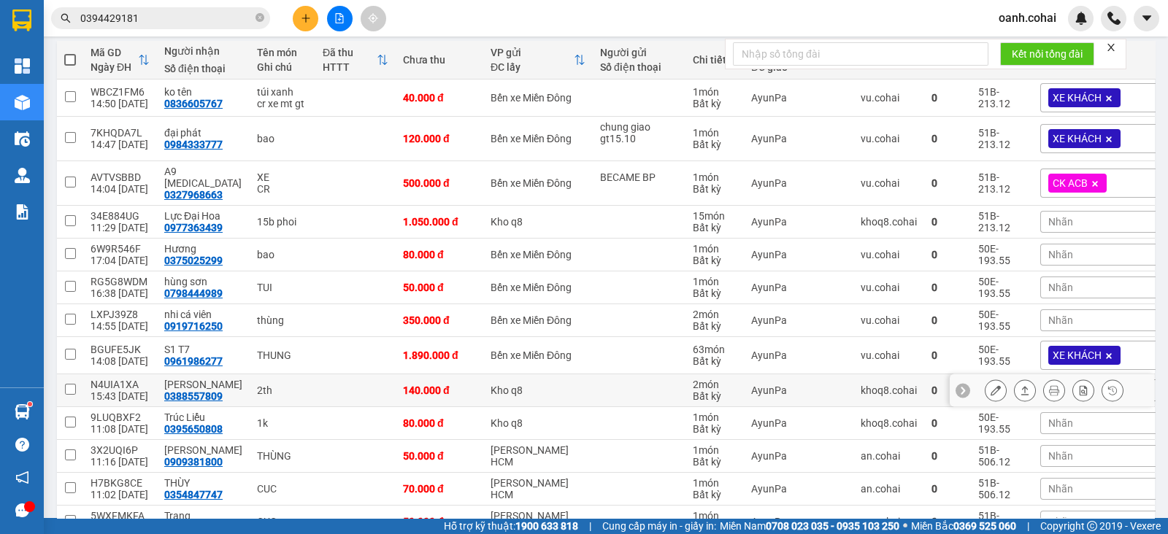
scroll to position [182, 0]
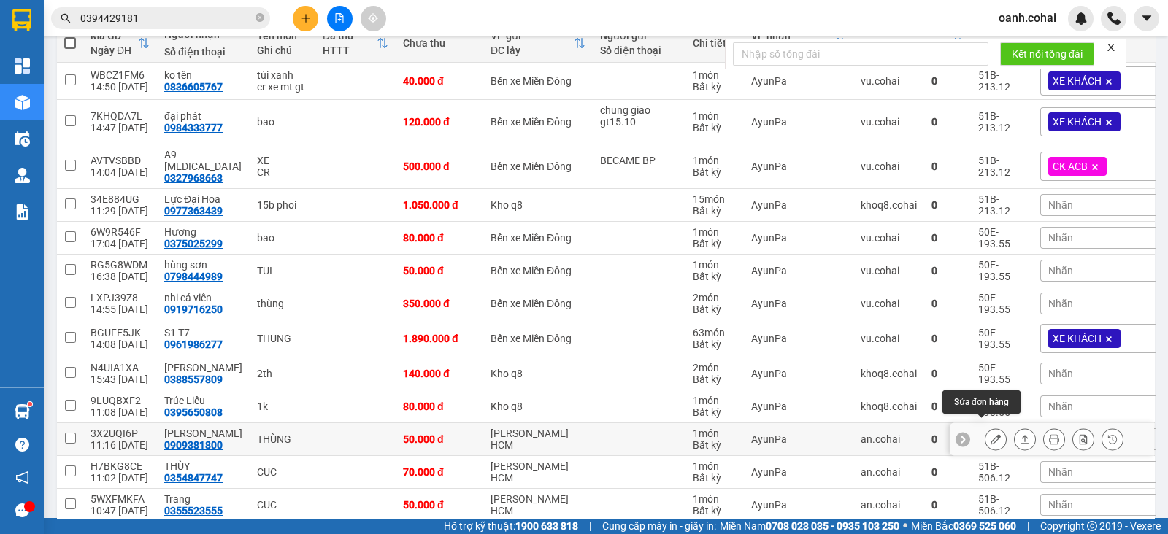
click at [990, 434] on icon at bounding box center [995, 439] width 10 height 10
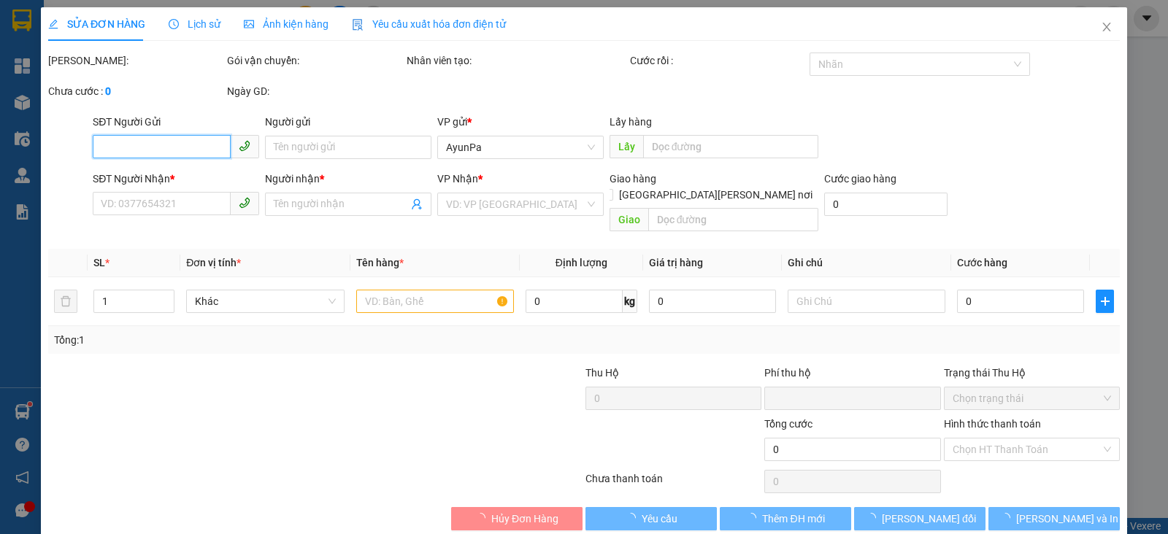
type input "0909381800"
type input "[PERSON_NAME]"
type input "0"
type input "50.000"
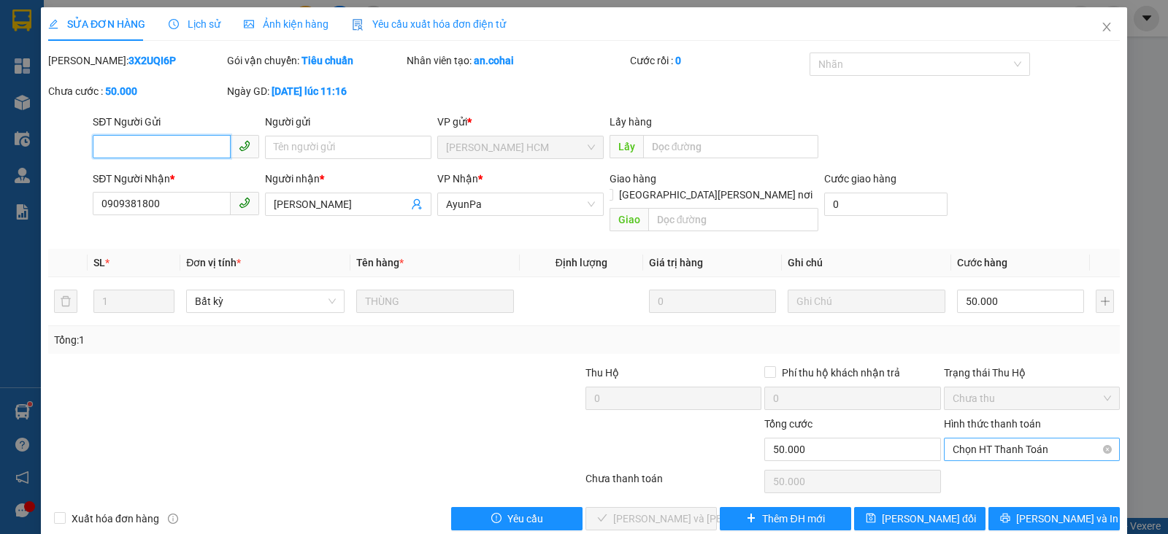
click at [982, 439] on span "Chọn HT Thanh Toán" at bounding box center [1032, 450] width 158 height 22
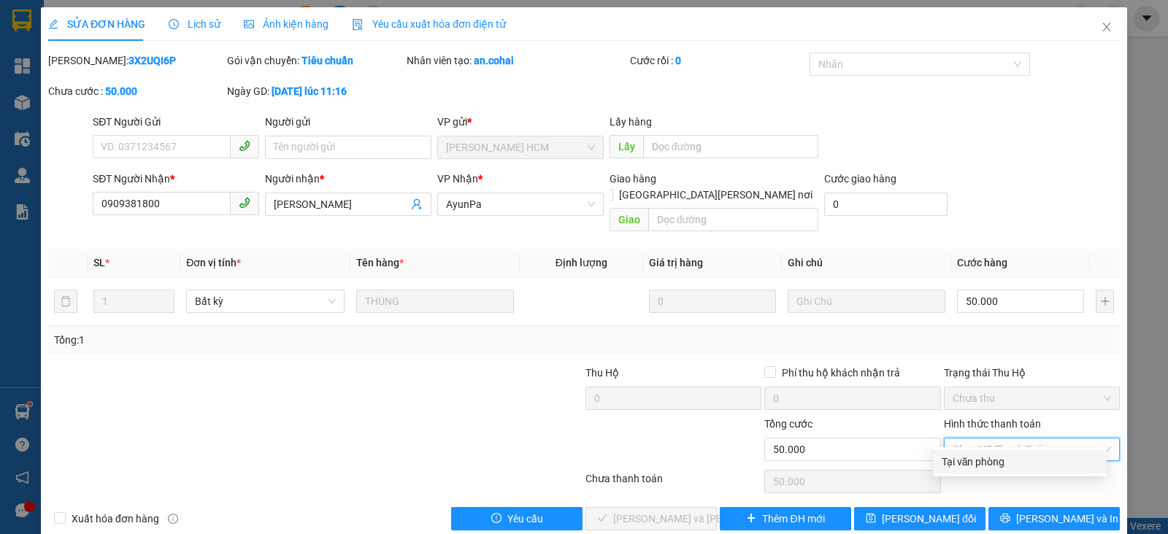
click at [966, 463] on div "Tại văn phòng" at bounding box center [1020, 462] width 156 height 16
type input "0"
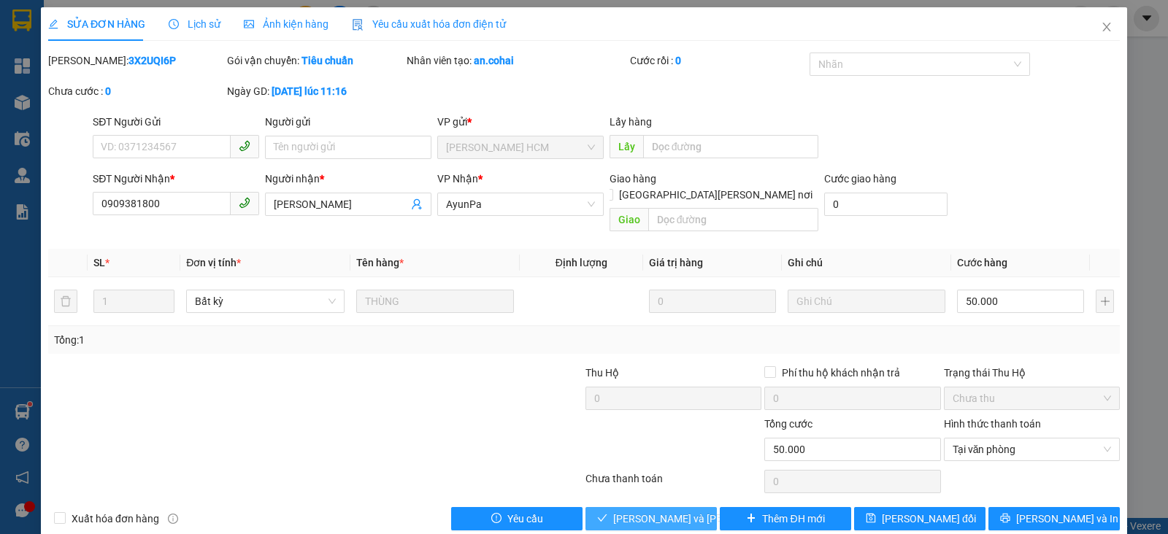
click at [663, 511] on span "[PERSON_NAME] và [PERSON_NAME] hàng" at bounding box center [711, 519] width 197 height 16
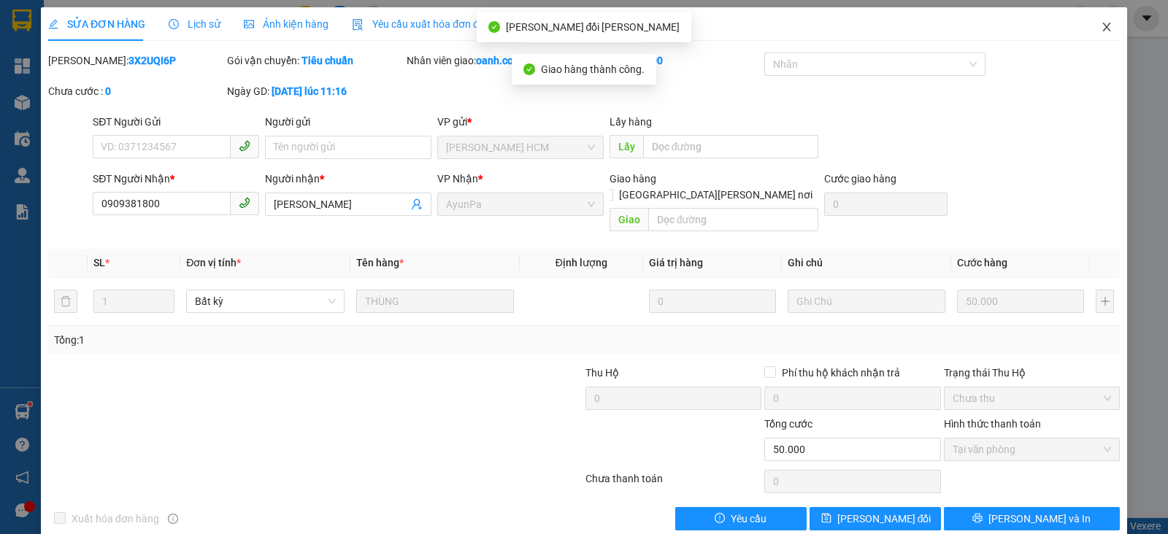
click at [1101, 23] on icon "close" at bounding box center [1107, 27] width 12 height 12
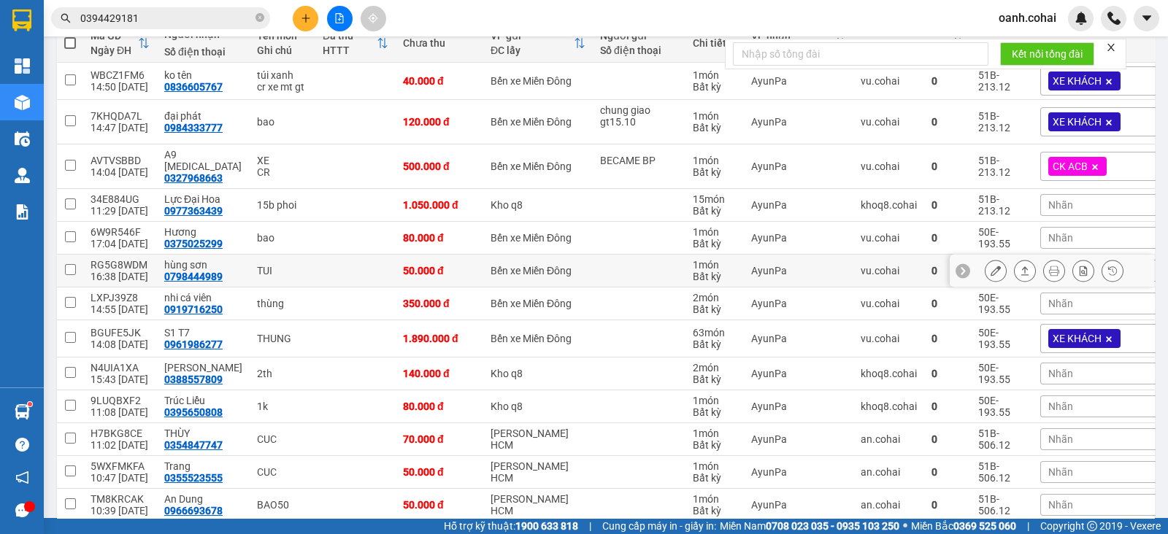
scroll to position [182, 0]
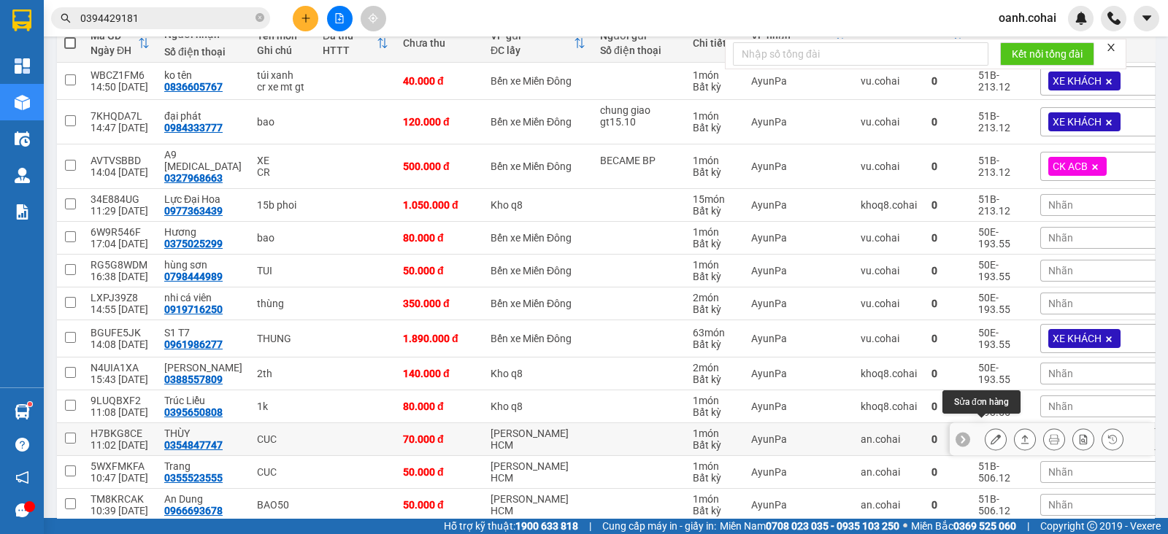
click at [990, 434] on icon at bounding box center [995, 439] width 10 height 10
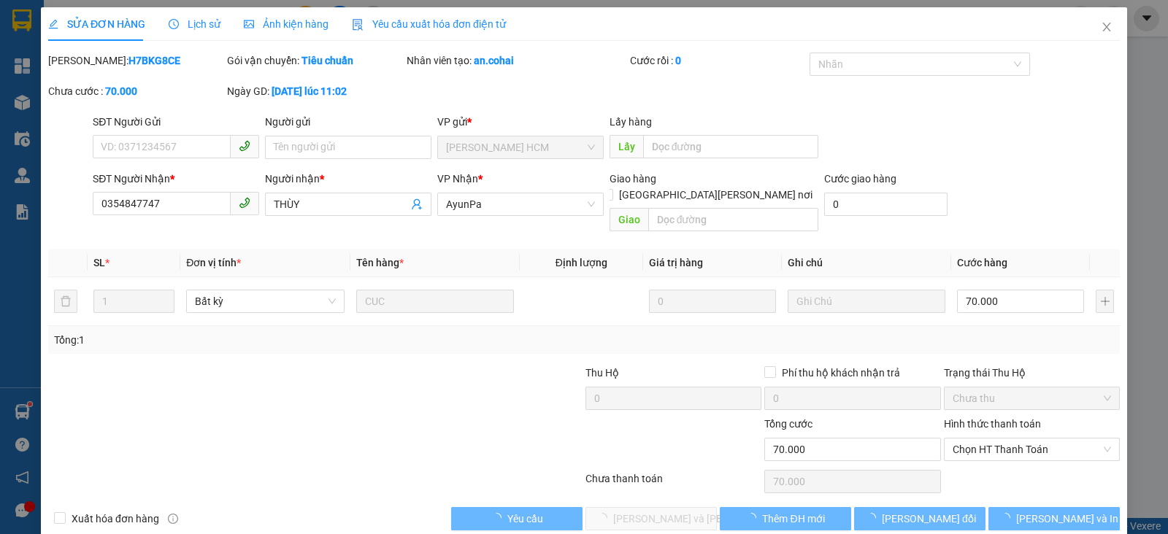
type input "0354847747"
type input "THÙY"
type input "0"
type input "70.000"
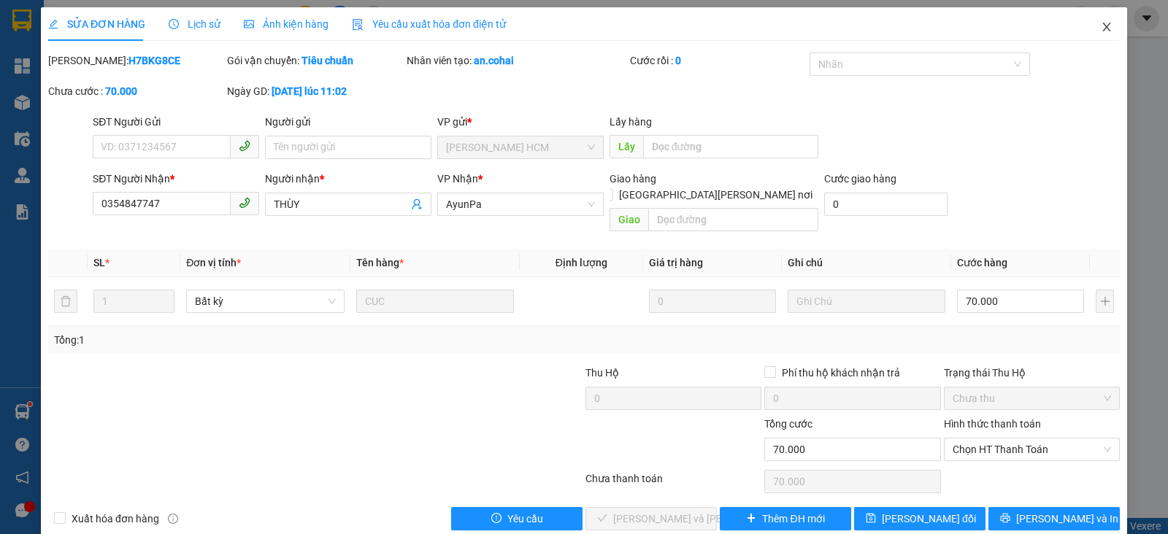
click at [1102, 26] on icon "close" at bounding box center [1106, 27] width 8 height 9
click at [1093, 26] on div "oanh.cohai" at bounding box center [1077, 19] width 181 height 26
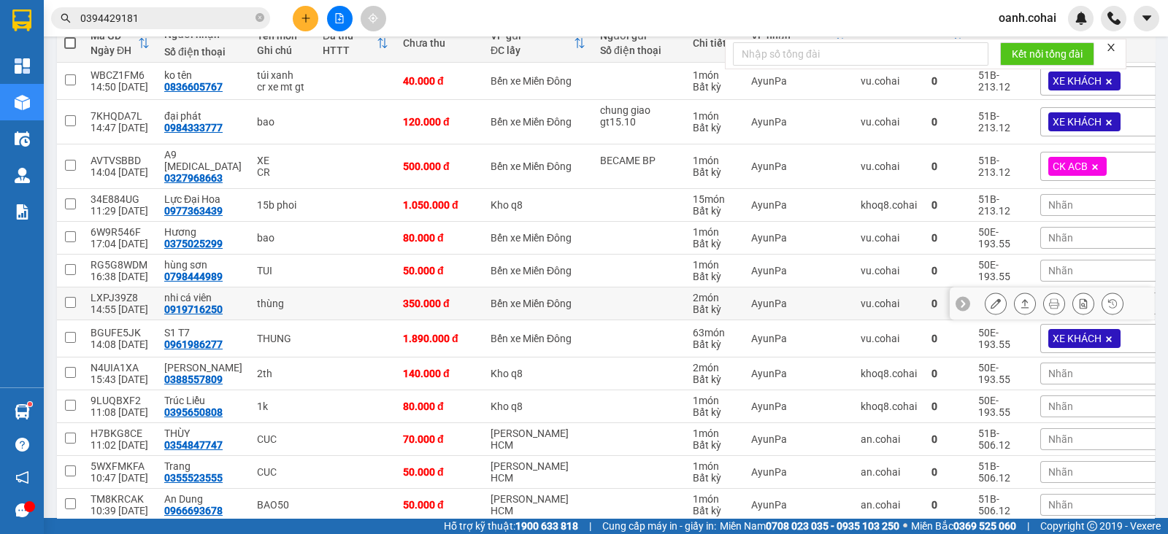
scroll to position [274, 0]
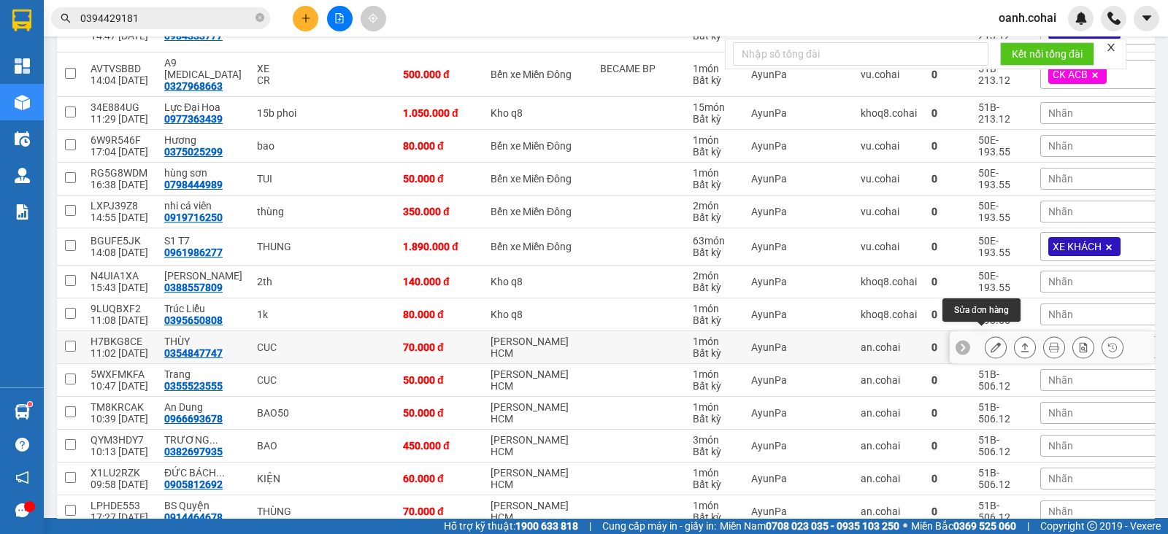
click at [990, 342] on icon at bounding box center [995, 347] width 10 height 10
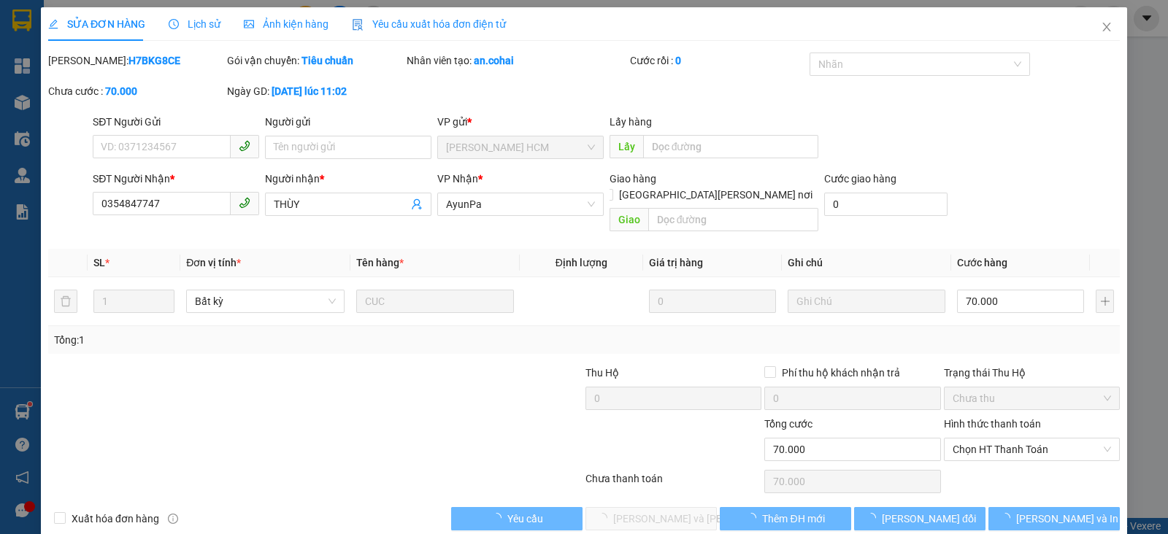
type input "0354847747"
type input "THÙY"
type input "0"
type input "70.000"
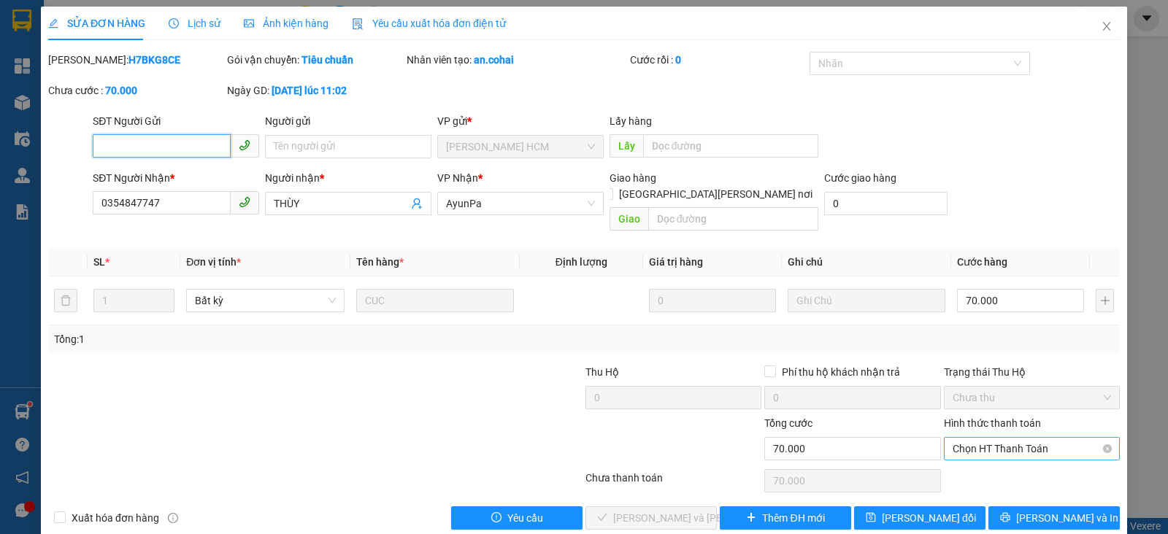
drag, startPoint x: 993, startPoint y: 428, endPoint x: 988, endPoint y: 442, distance: 14.1
click at [990, 438] on span "Chọn HT Thanh Toán" at bounding box center [1032, 449] width 158 height 22
click at [963, 464] on div "Tại văn phòng" at bounding box center [1020, 461] width 156 height 16
type input "0"
click at [639, 510] on span "[PERSON_NAME] và [PERSON_NAME] hàng" at bounding box center [711, 518] width 197 height 16
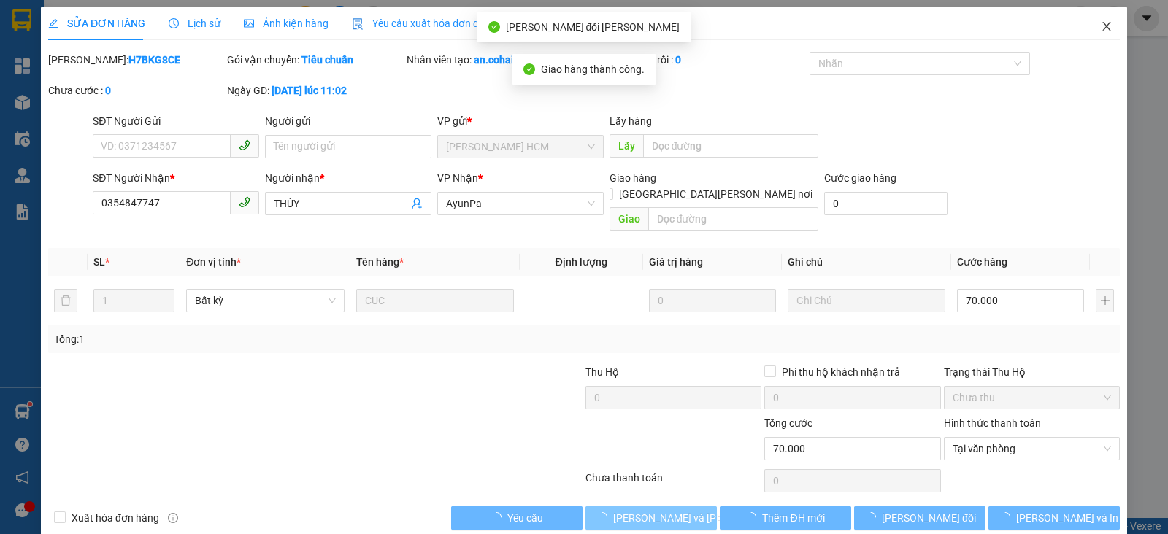
scroll to position [0, 0]
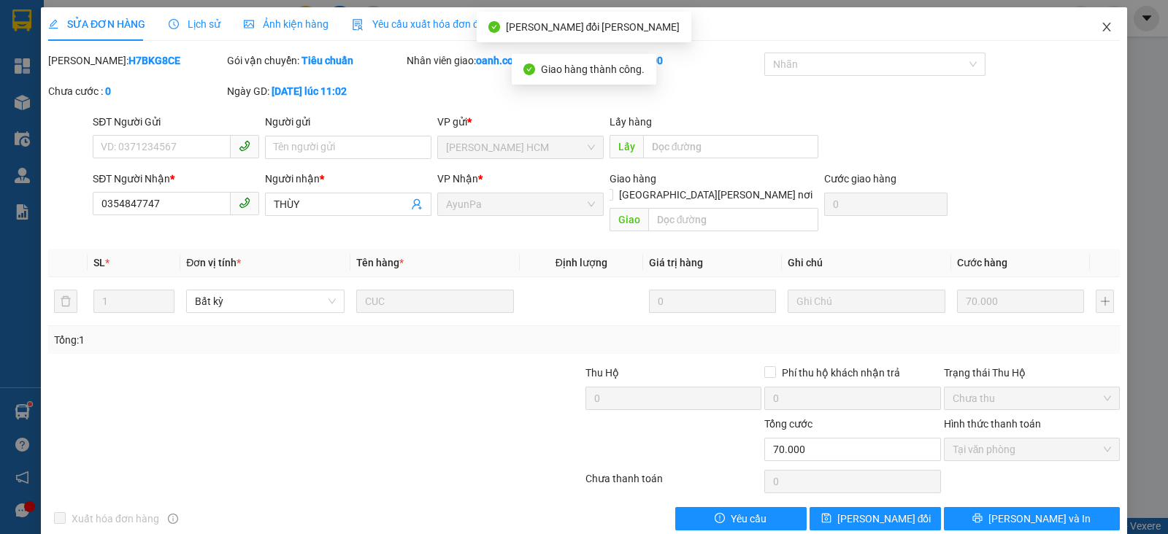
click at [1093, 20] on span "Close" at bounding box center [1106, 27] width 41 height 41
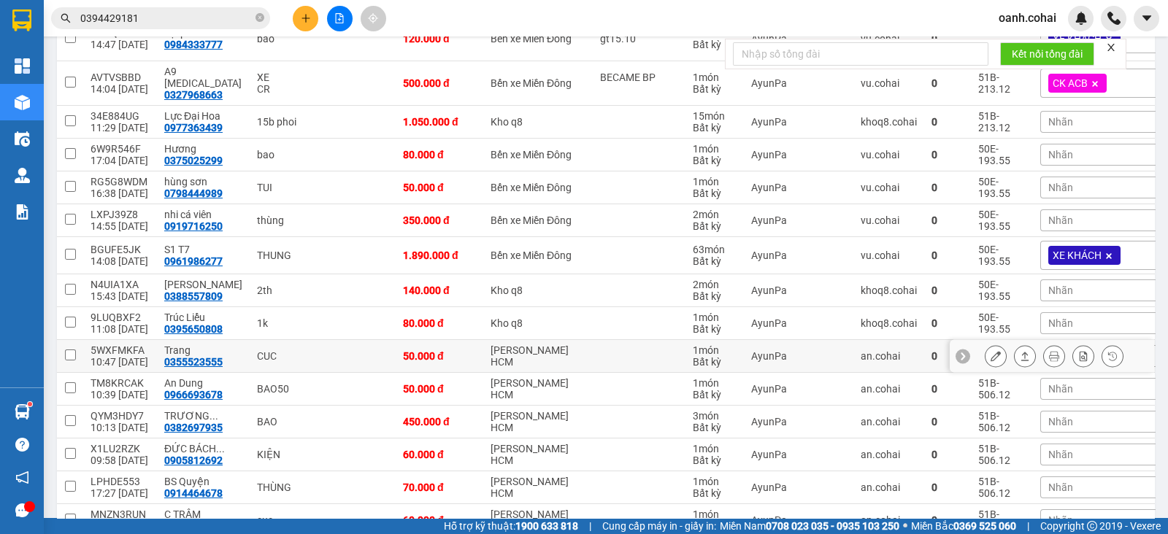
scroll to position [274, 0]
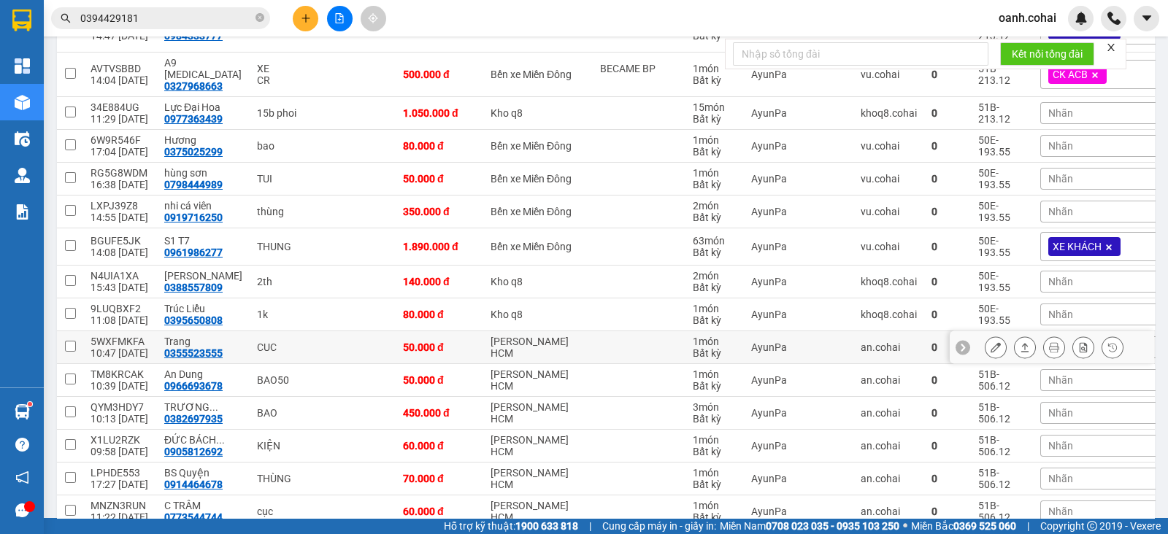
click at [990, 342] on icon at bounding box center [995, 347] width 10 height 10
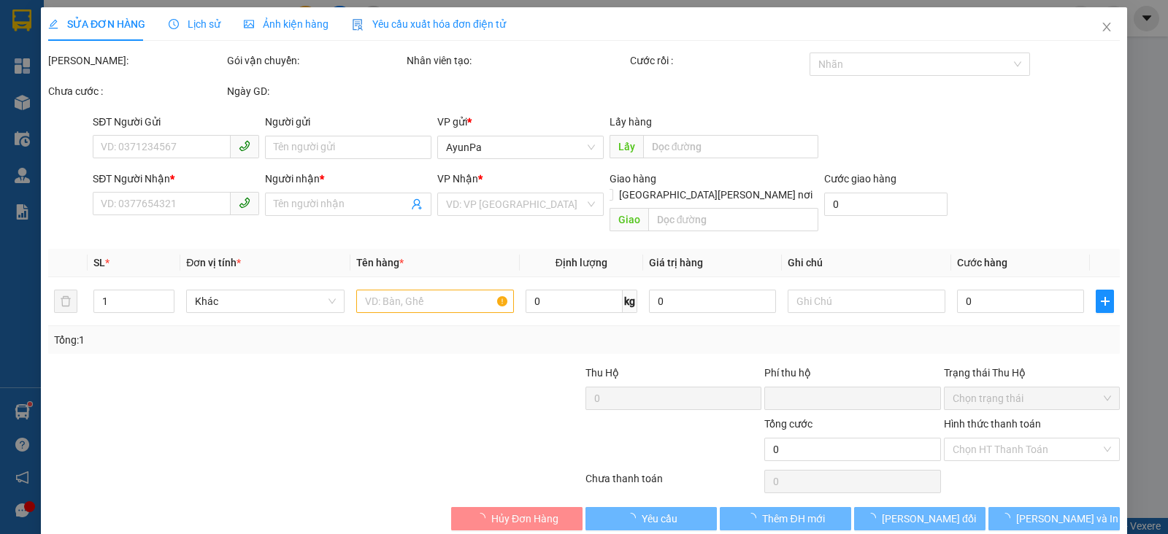
type input "0355523555"
type input "Trang"
type input "0"
type input "50.000"
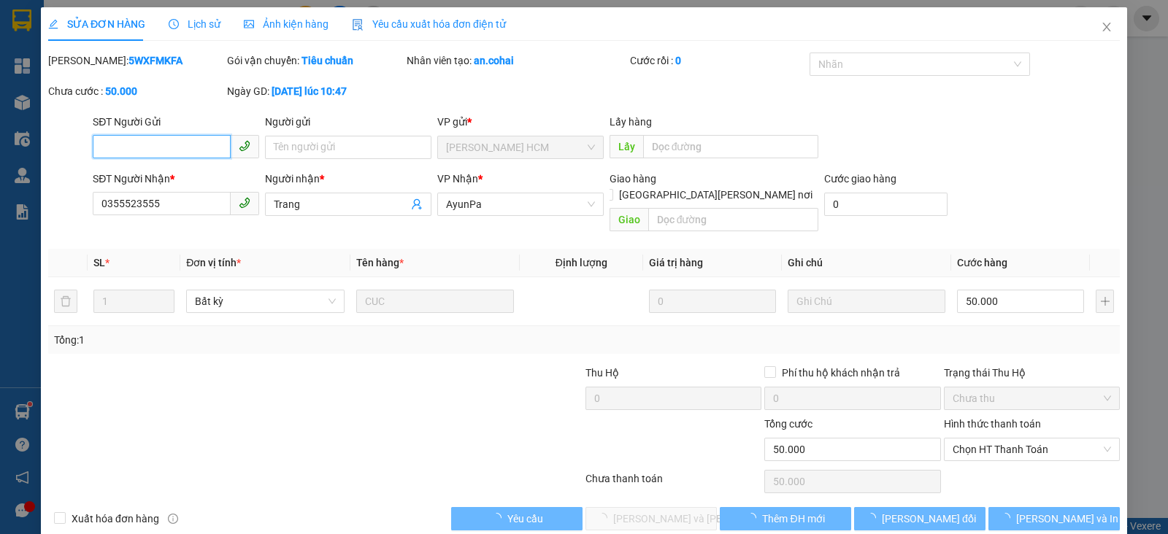
scroll to position [7, 0]
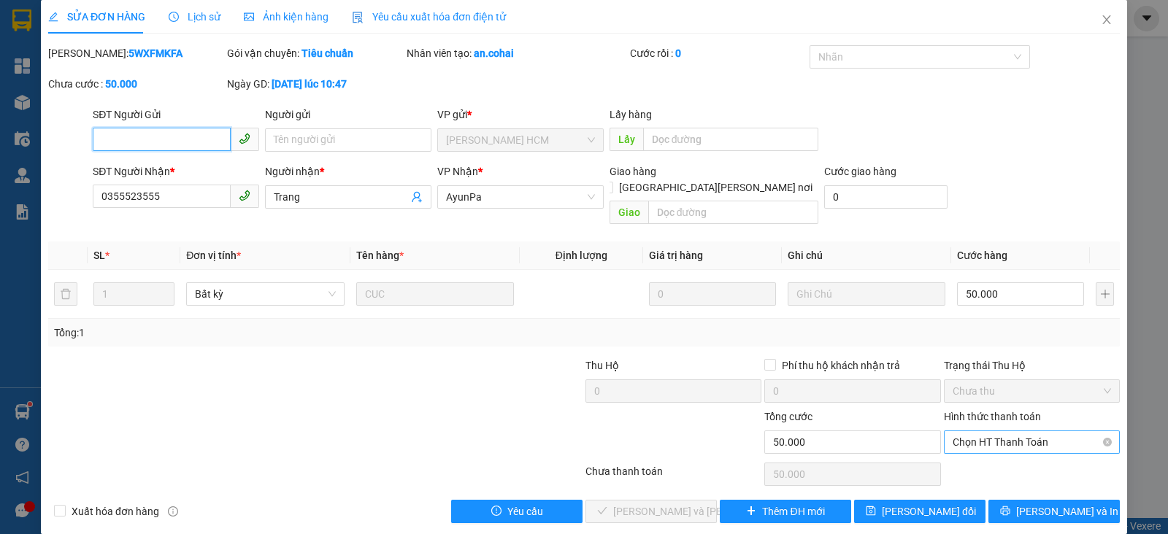
drag, startPoint x: 1011, startPoint y: 413, endPoint x: 1007, endPoint y: 420, distance: 7.5
click at [1011, 431] on div "Chọn HT Thanh Toán" at bounding box center [1032, 442] width 176 height 23
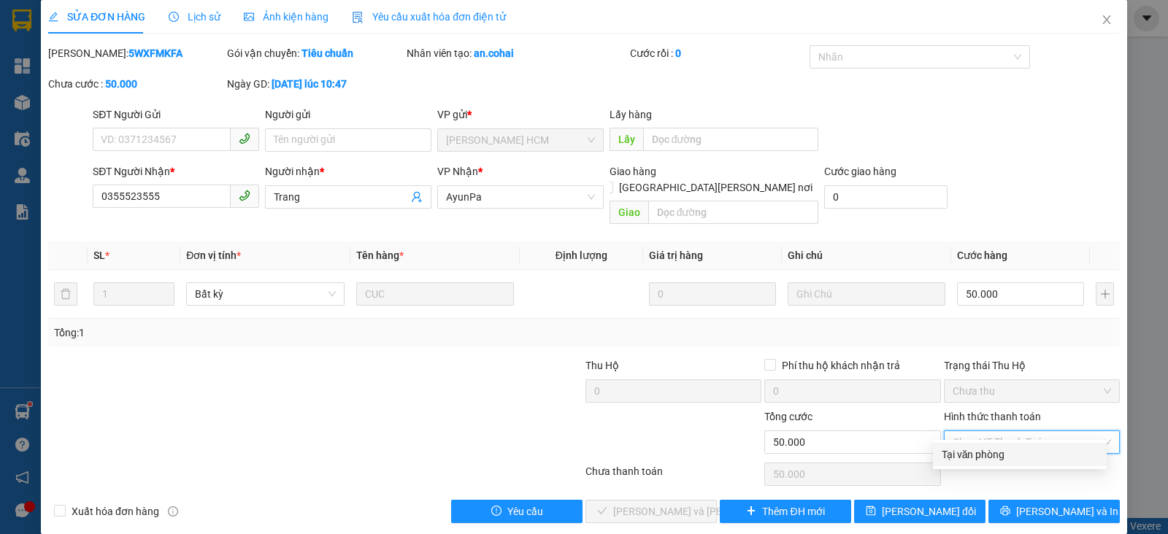
click at [963, 446] on div "Tại văn phòng" at bounding box center [1020, 454] width 174 height 23
type input "0"
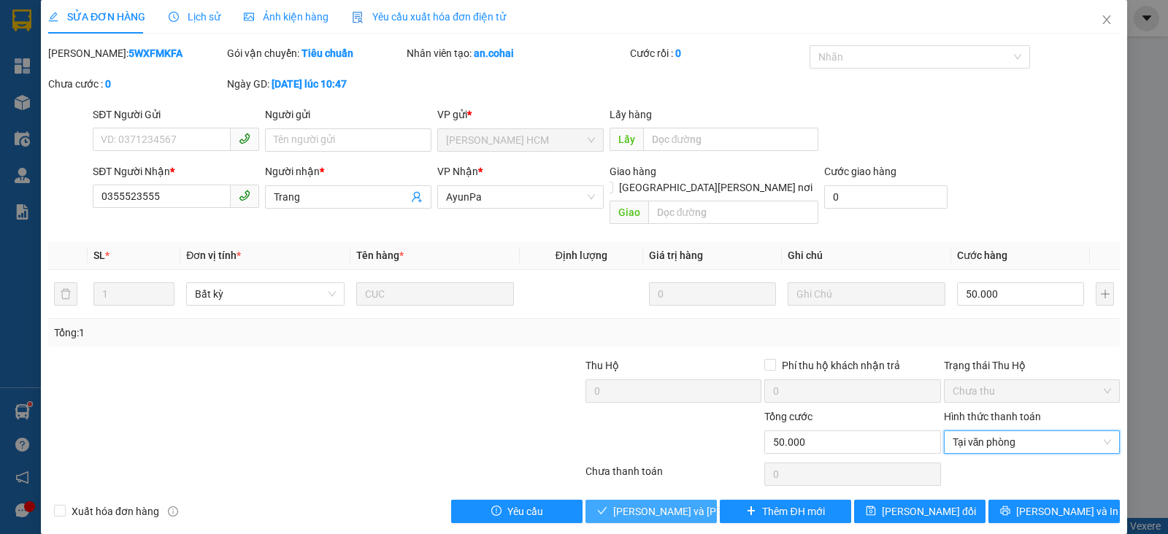
click at [642, 504] on span "[PERSON_NAME] và [PERSON_NAME] hàng" at bounding box center [711, 512] width 197 height 16
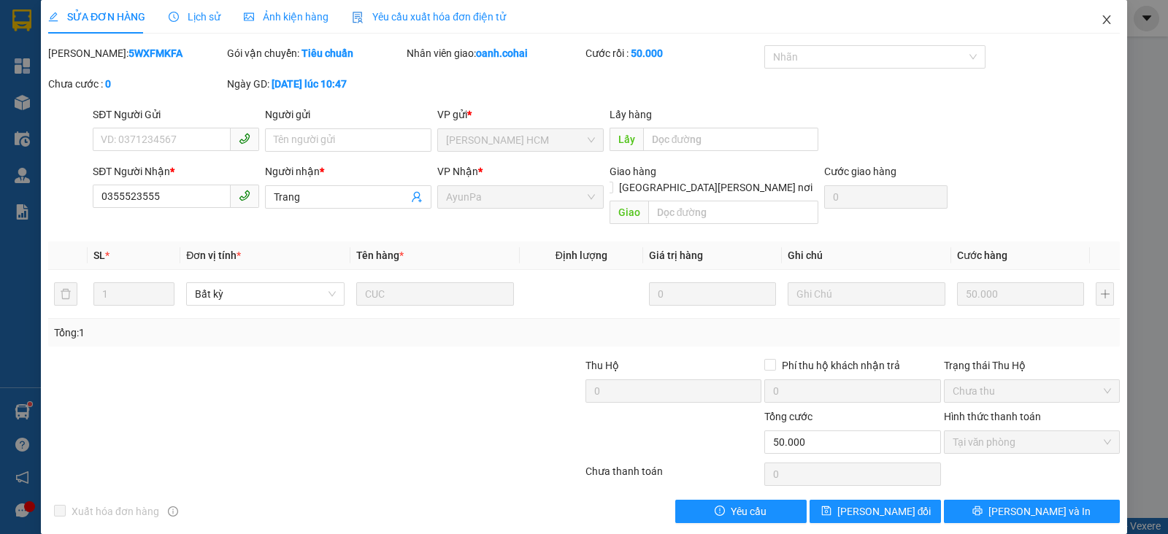
drag, startPoint x: 1091, startPoint y: 24, endPoint x: 1095, endPoint y: 16, distance: 8.8
click at [1101, 23] on icon "close" at bounding box center [1107, 20] width 12 height 12
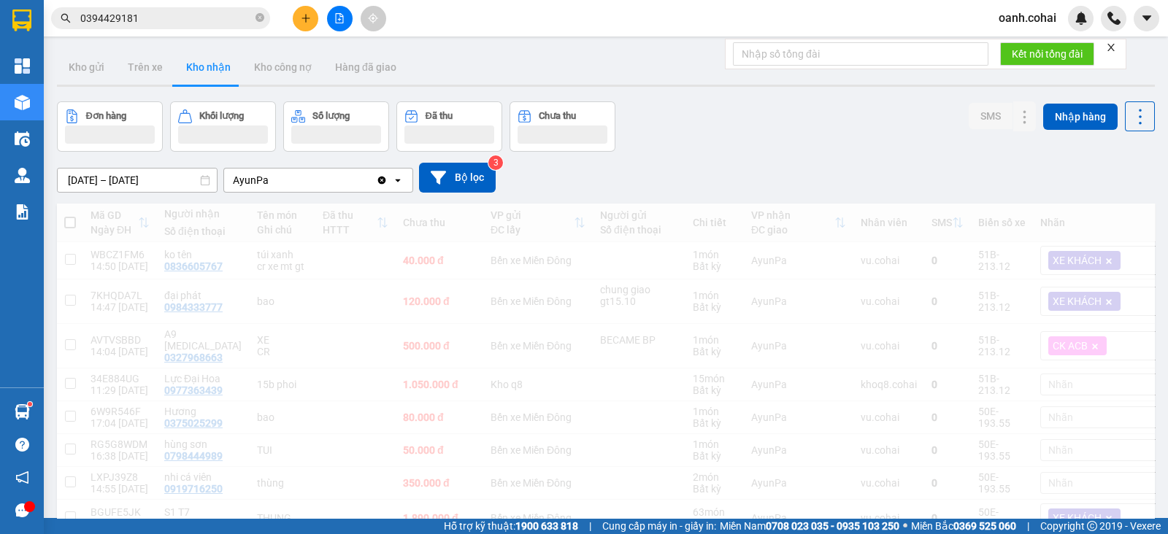
click at [1095, 16] on div "oanh.cohai" at bounding box center [1077, 19] width 181 height 26
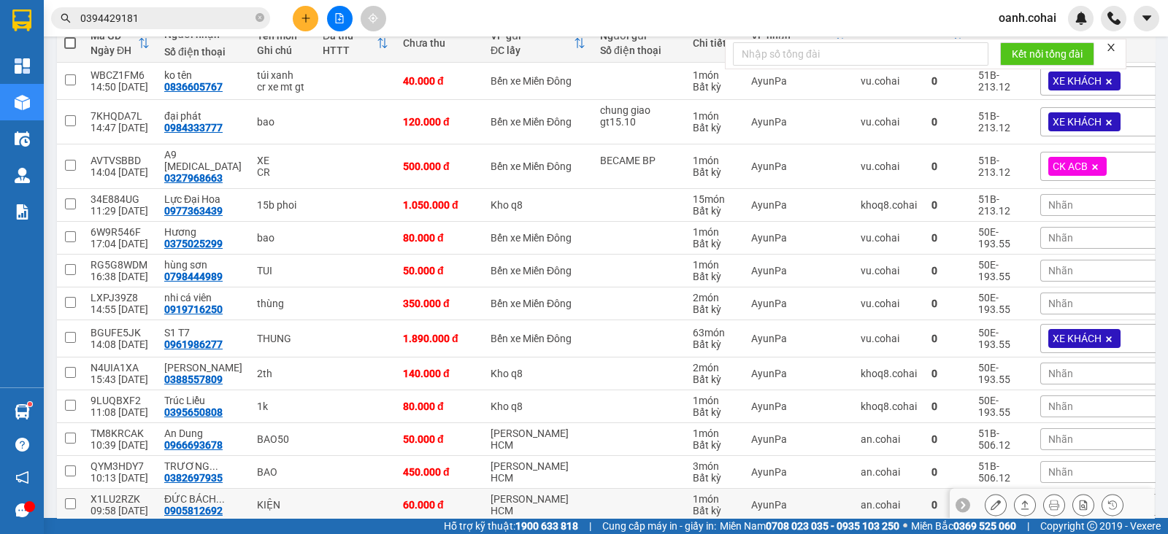
scroll to position [274, 0]
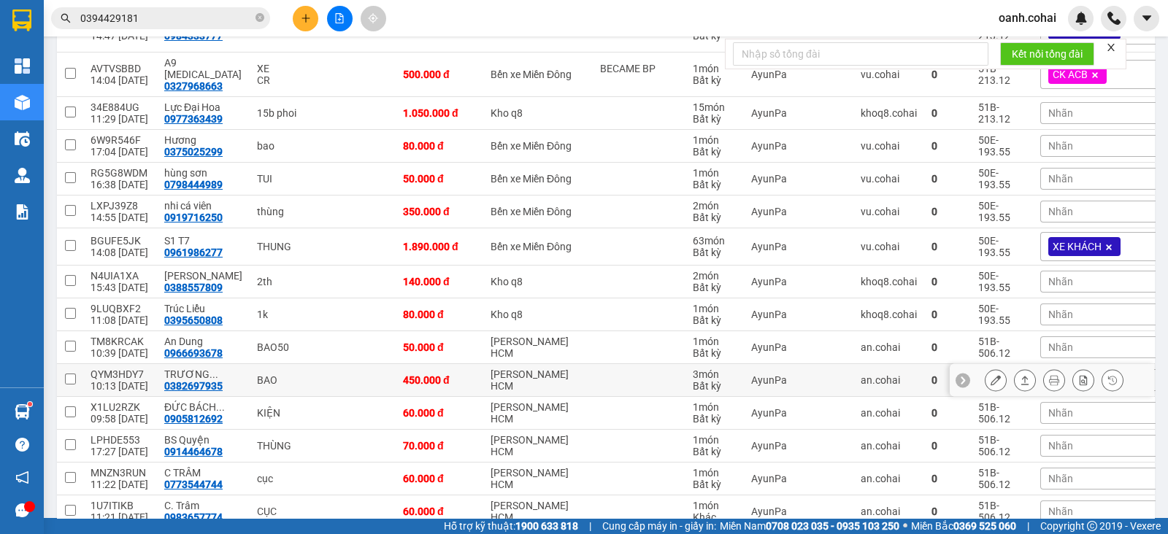
click at [990, 375] on icon at bounding box center [995, 380] width 10 height 10
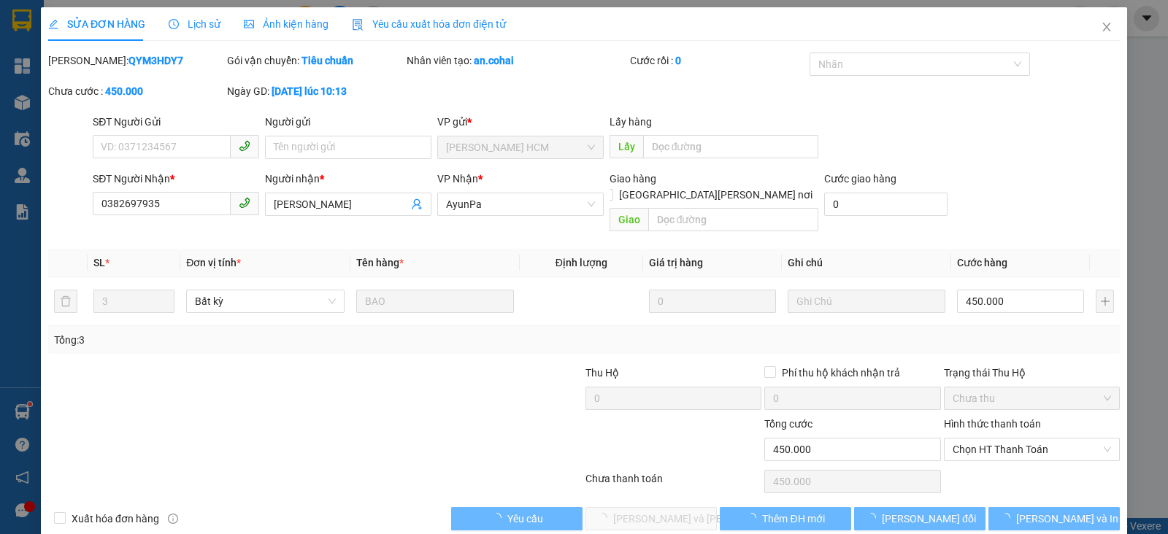
type input "0382697935"
type input "[PERSON_NAME]"
type input "0"
type input "450.000"
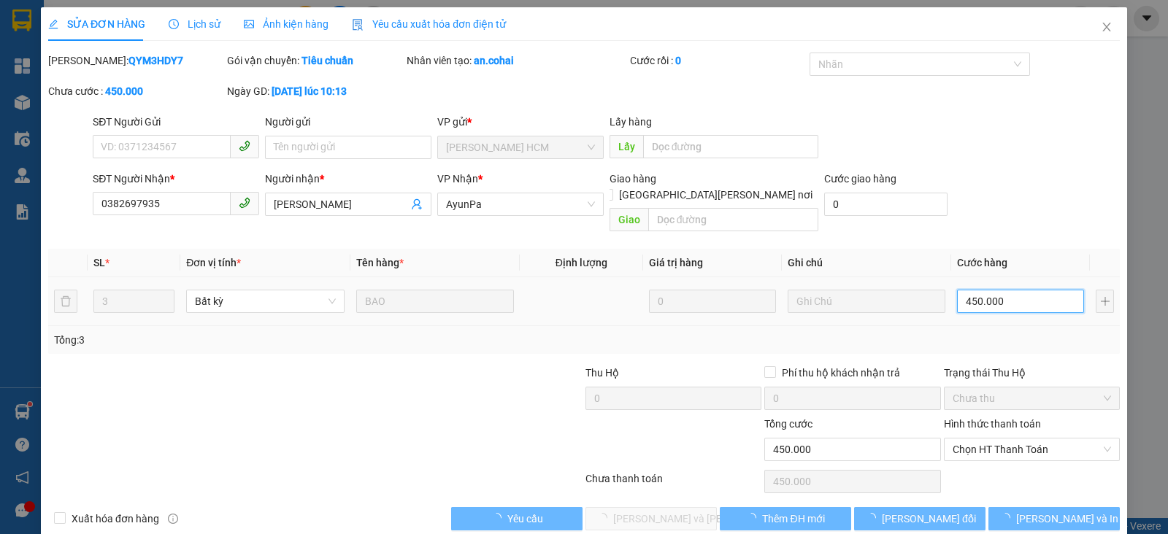
click at [1031, 290] on input "450.000" at bounding box center [1020, 301] width 127 height 23
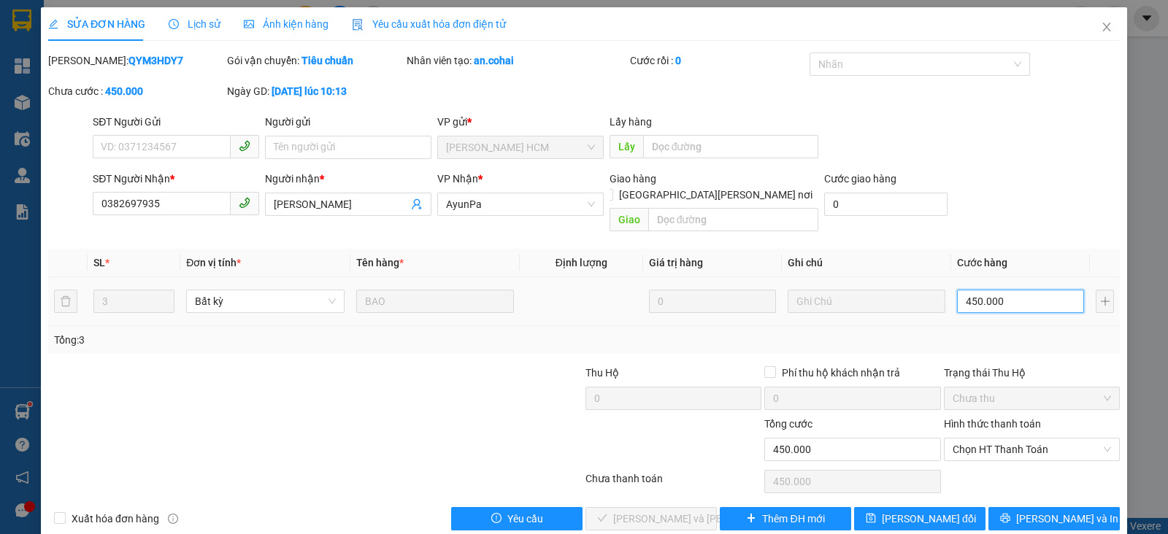
type input "0"
type input "1"
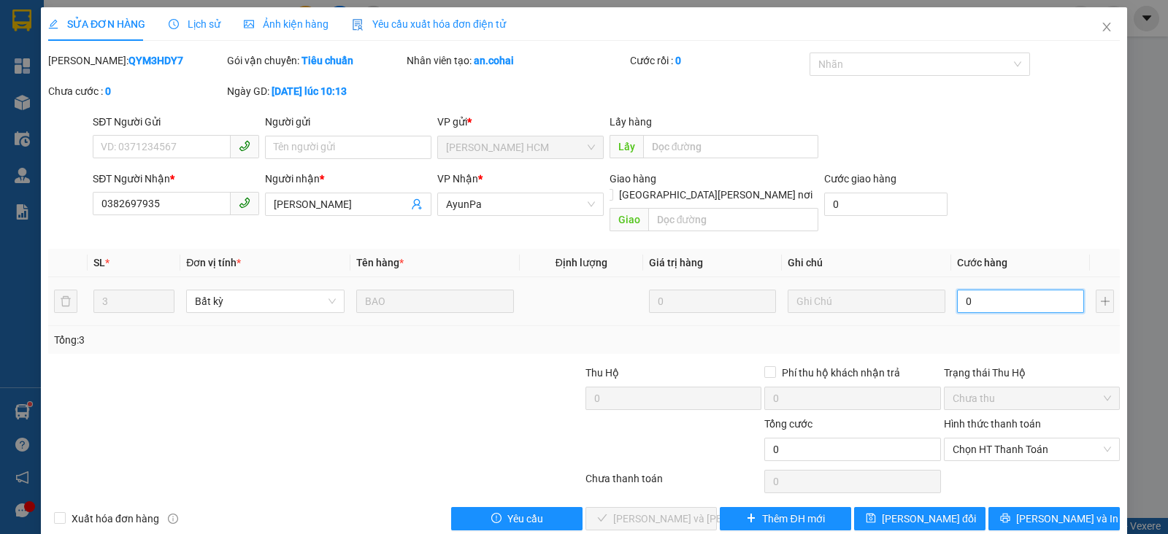
type input "01"
type input "0"
type input "4"
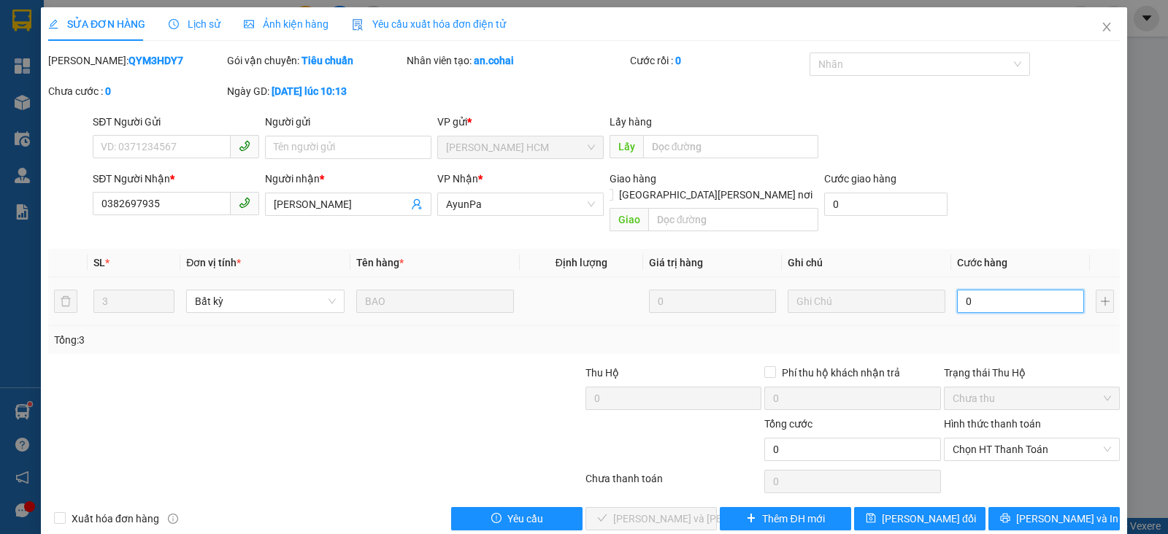
type input "4"
type input "04"
type input "42"
type input "042"
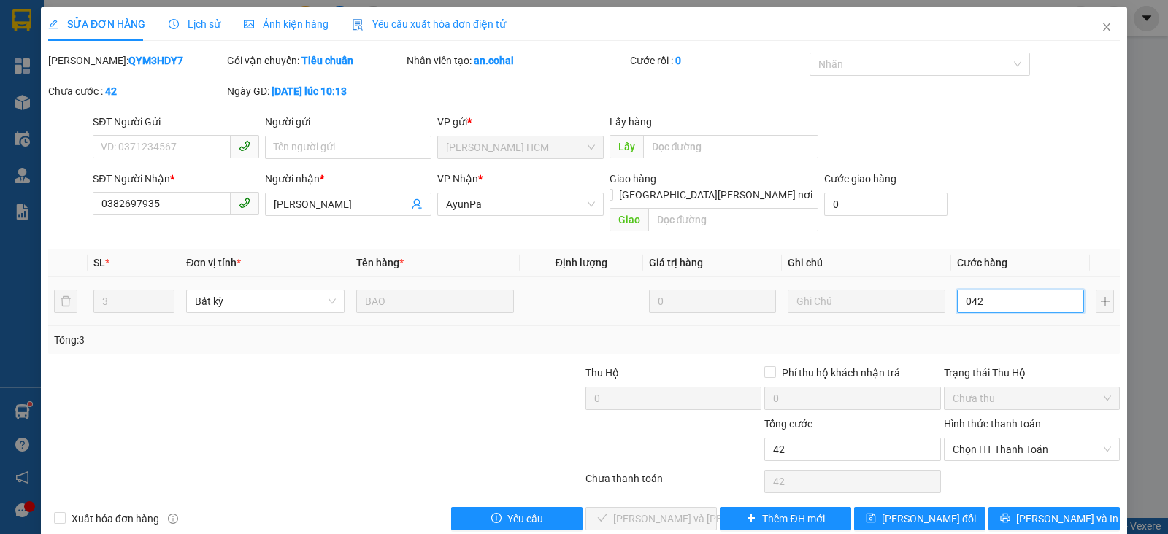
type input "420"
type input "0.420"
type input "420.000"
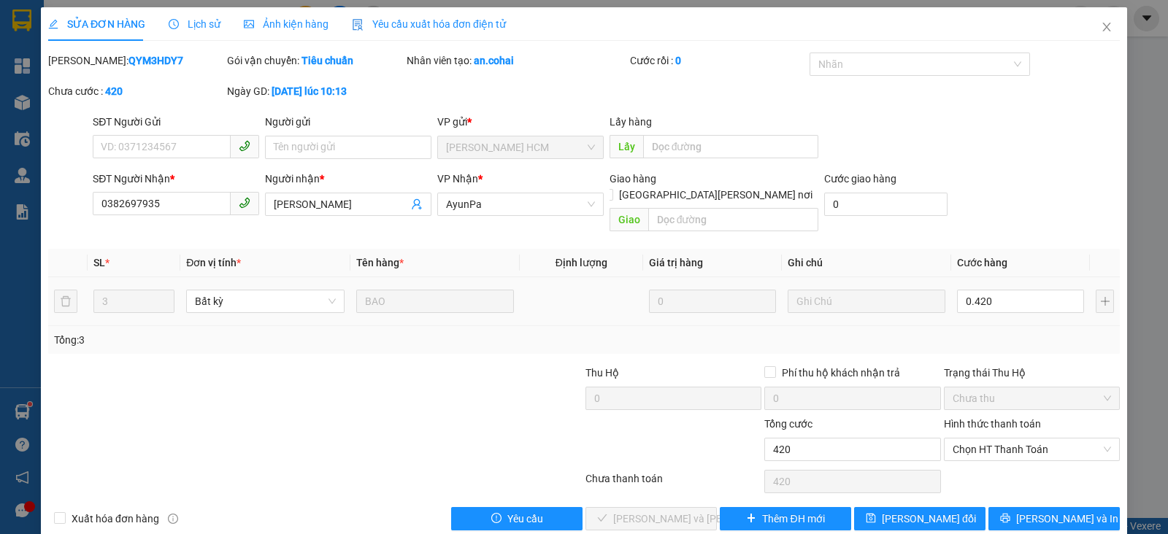
type input "420.000"
click at [1041, 332] on div "Tổng: 3" at bounding box center [584, 340] width 1060 height 16
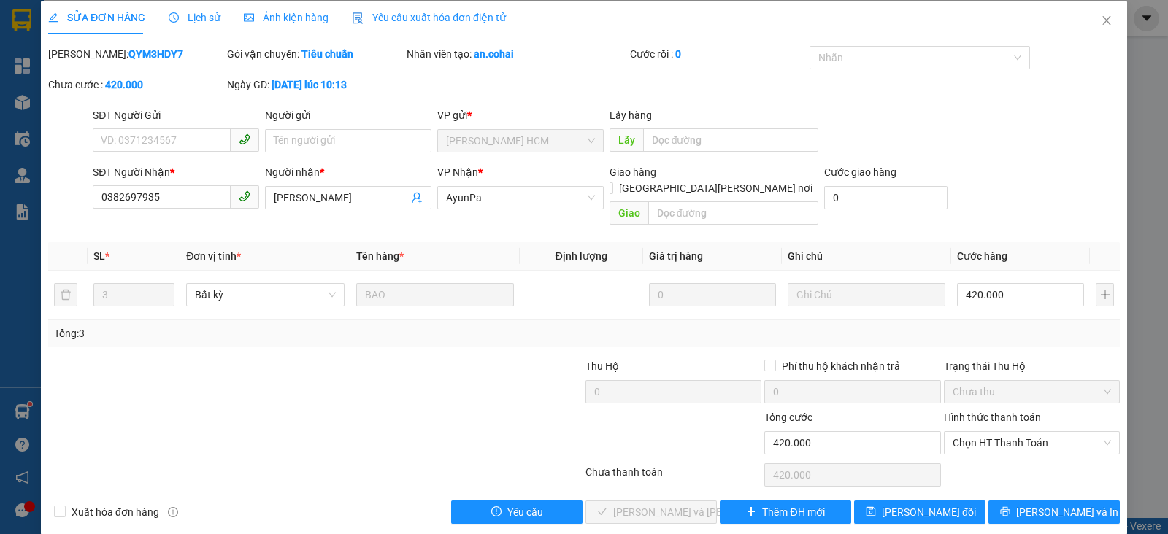
scroll to position [8, 0]
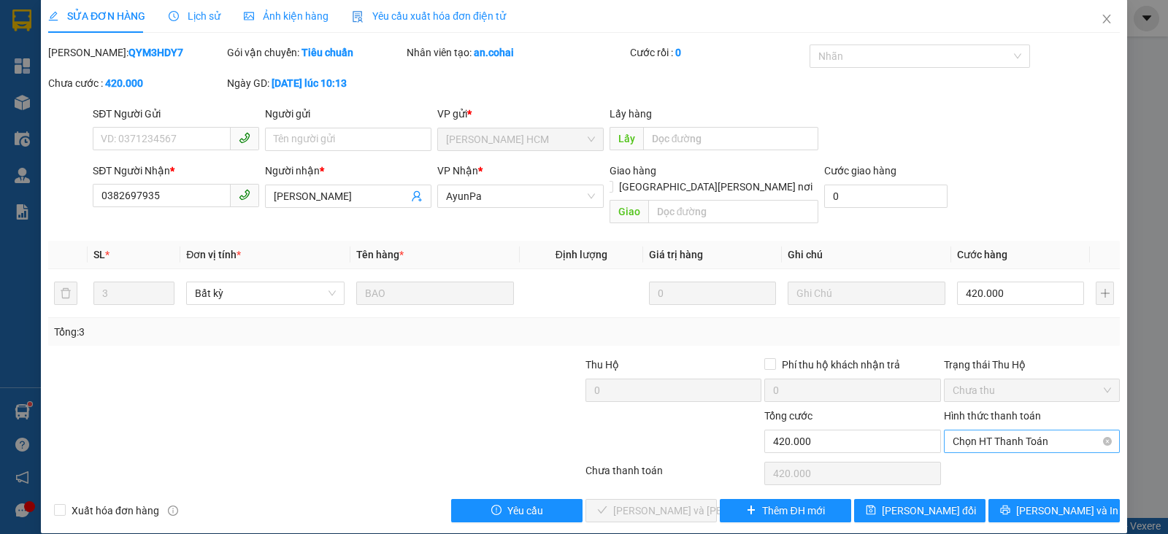
click at [996, 431] on span "Chọn HT Thanh Toán" at bounding box center [1032, 442] width 158 height 22
click at [965, 453] on div "Tại văn phòng" at bounding box center [1020, 454] width 156 height 16
type input "0"
click at [626, 503] on span "[PERSON_NAME] và [PERSON_NAME] hàng" at bounding box center [711, 511] width 197 height 16
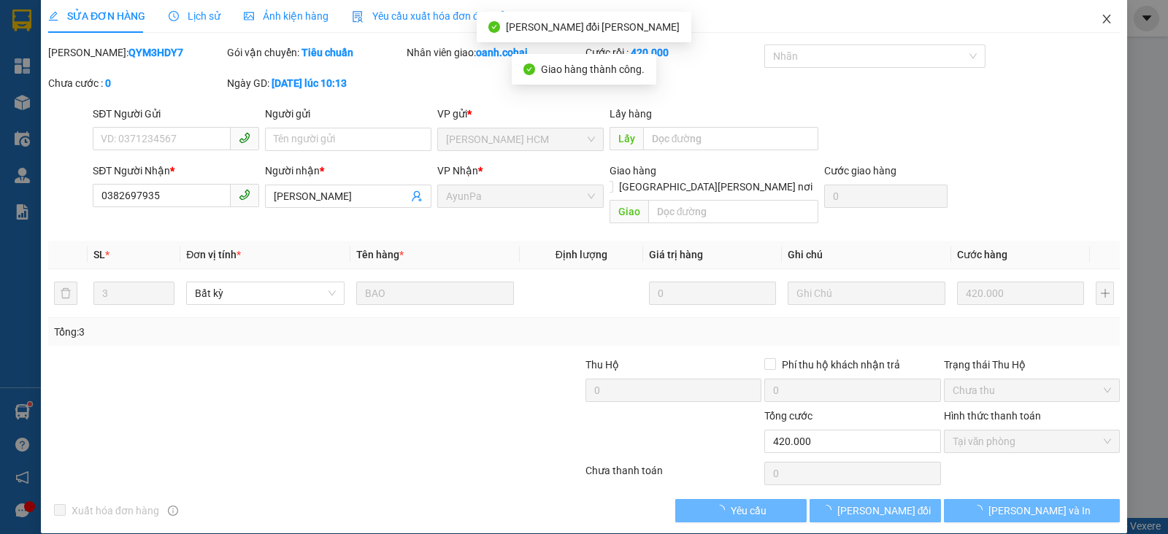
click at [1102, 18] on icon "close" at bounding box center [1106, 19] width 8 height 9
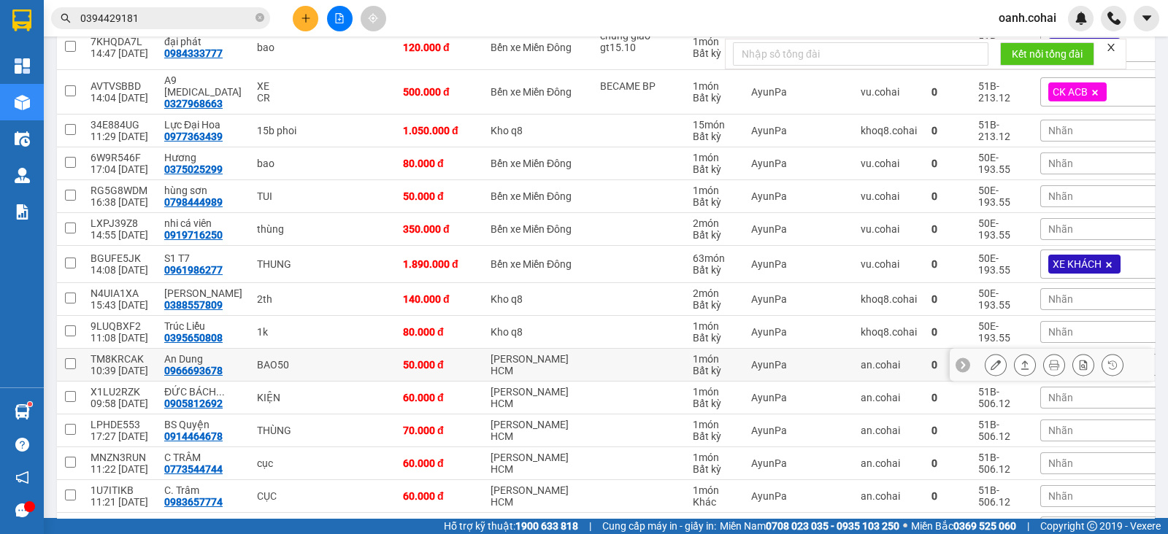
scroll to position [274, 0]
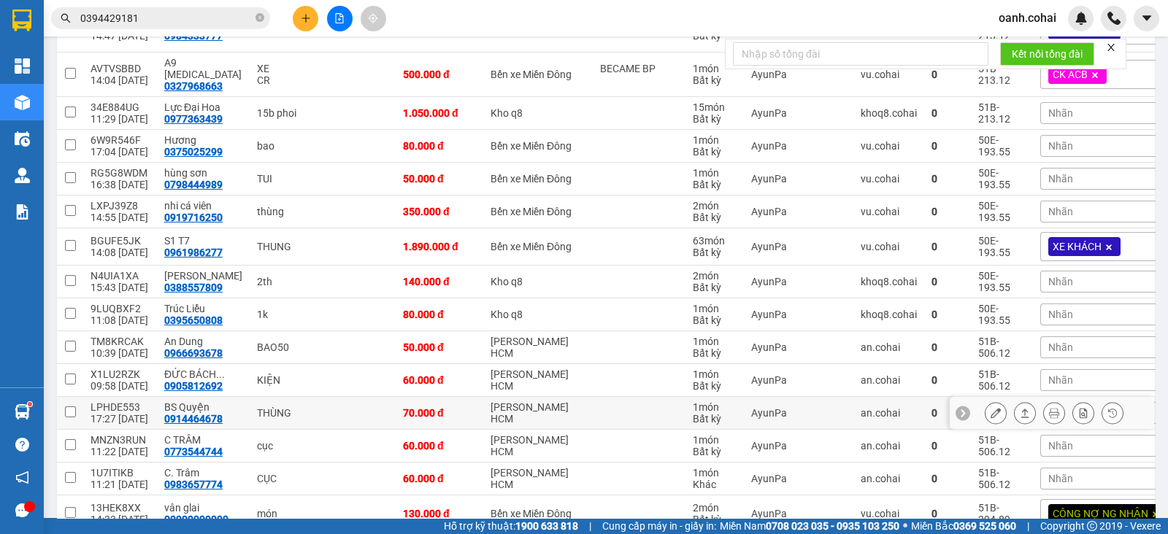
click at [985, 401] on button at bounding box center [995, 414] width 20 height 26
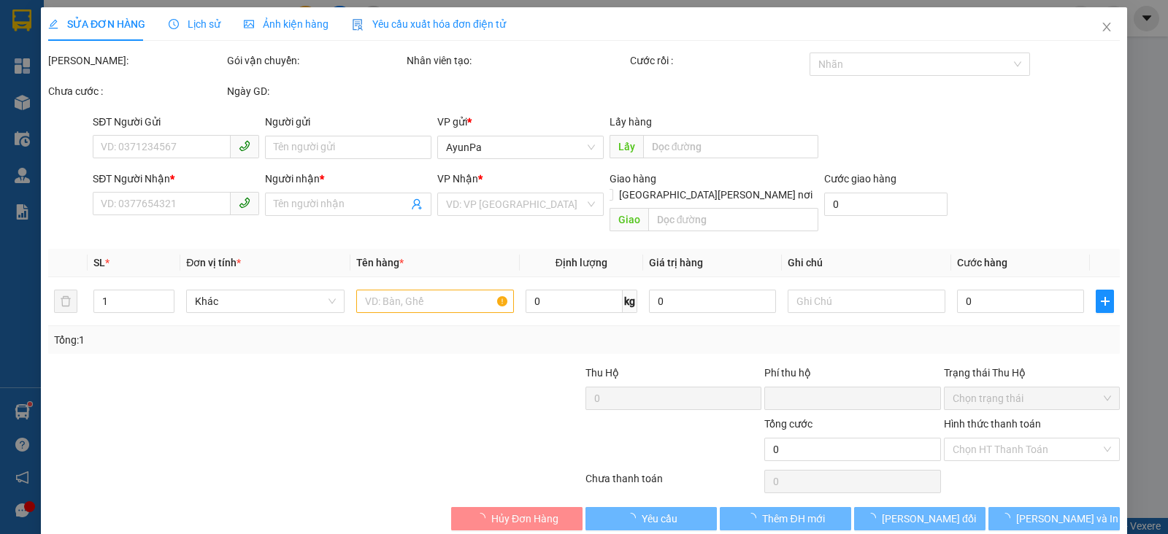
type input "0914464678"
type input "BS Quyện"
type input "0"
type input "70.000"
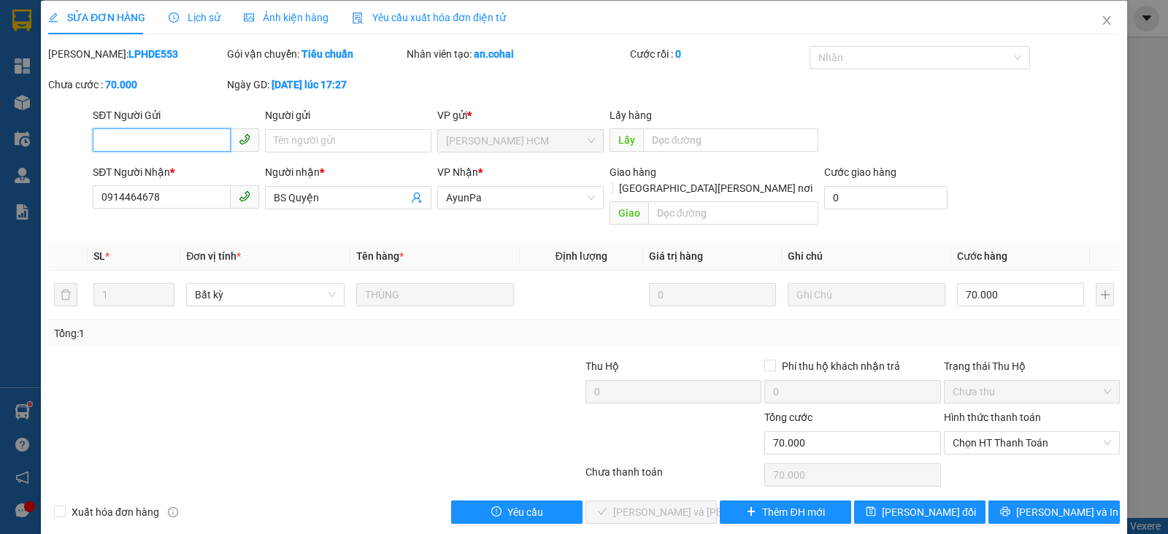
scroll to position [8, 0]
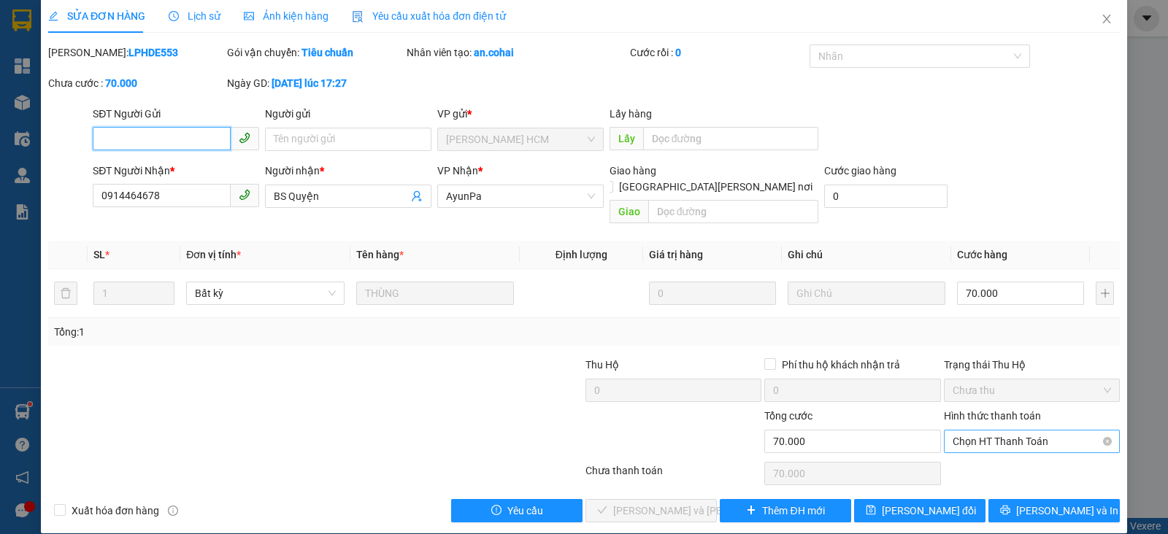
click at [997, 431] on span "Chọn HT Thanh Toán" at bounding box center [1032, 442] width 158 height 22
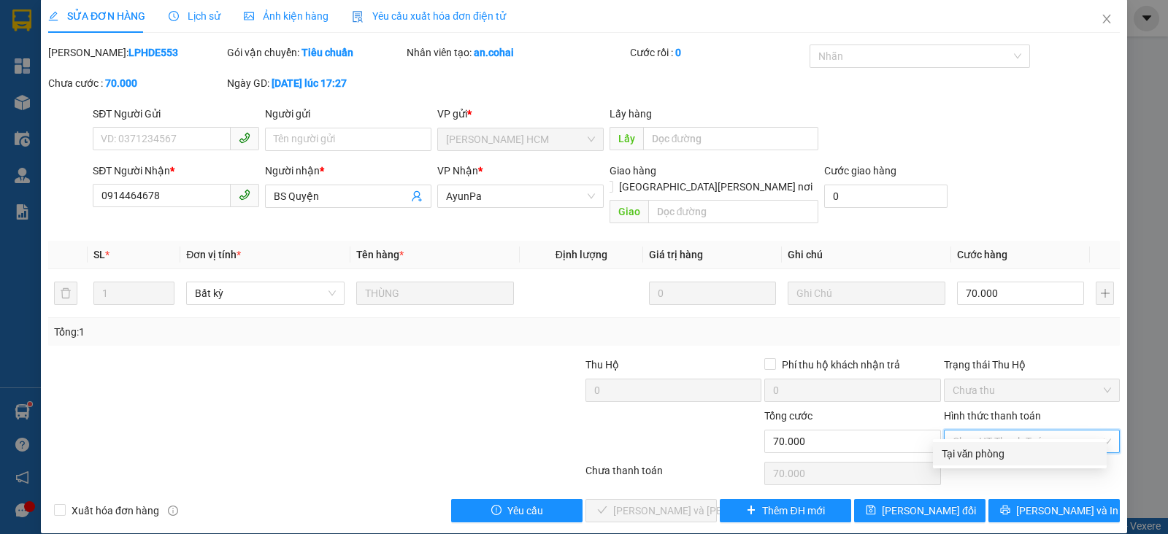
click at [966, 458] on div "Tại văn phòng" at bounding box center [1020, 454] width 156 height 16
type input "0"
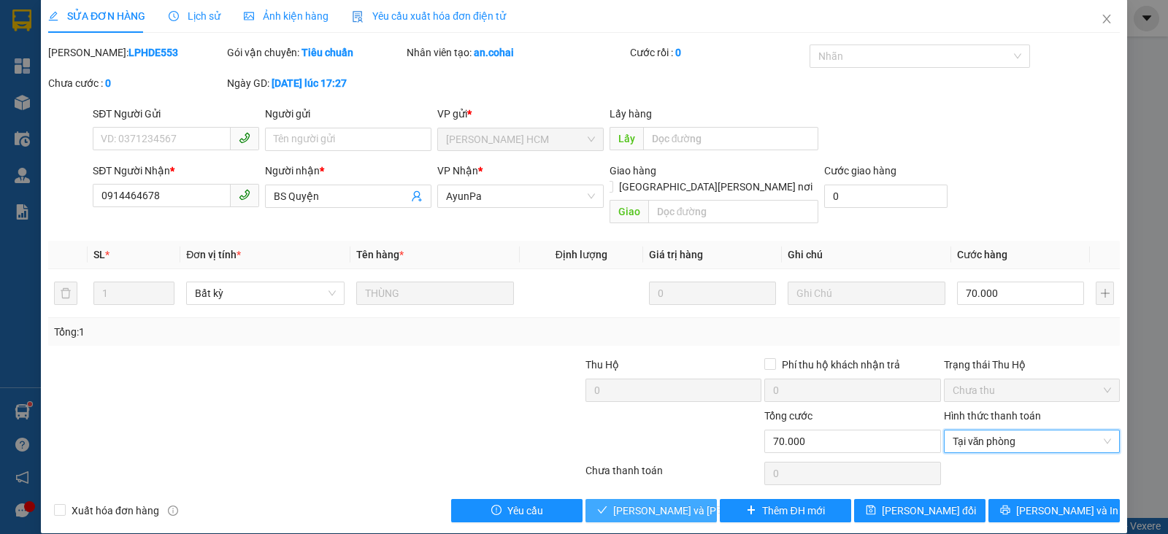
click at [631, 503] on span "[PERSON_NAME] và [PERSON_NAME] hàng" at bounding box center [711, 511] width 197 height 16
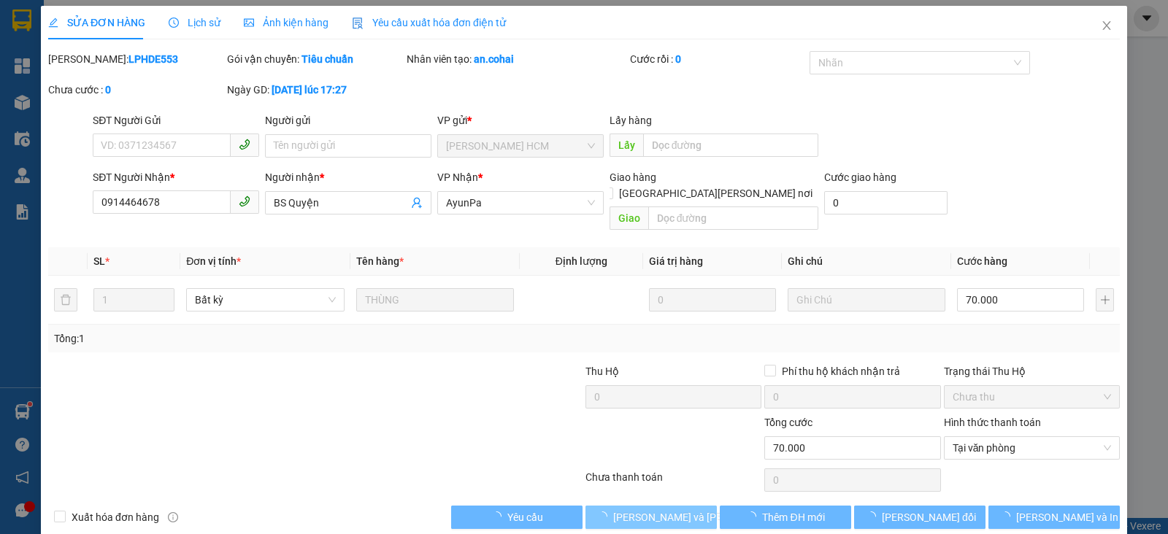
scroll to position [0, 0]
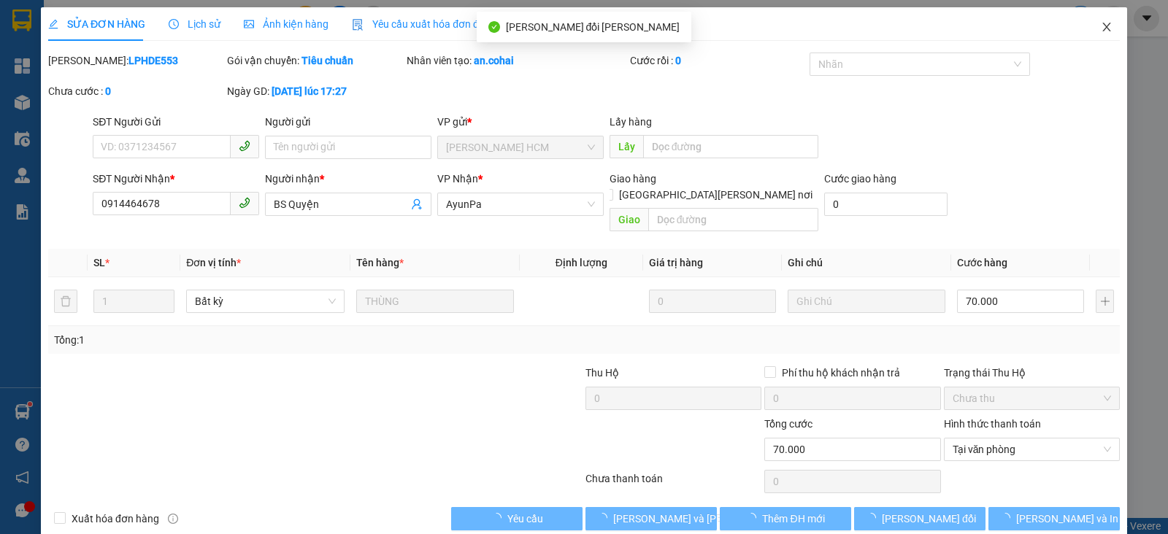
drag, startPoint x: 1095, startPoint y: 26, endPoint x: 1087, endPoint y: 21, distance: 9.5
click at [1101, 26] on icon "close" at bounding box center [1107, 27] width 12 height 12
click at [1087, 21] on img at bounding box center [1080, 18] width 13 height 13
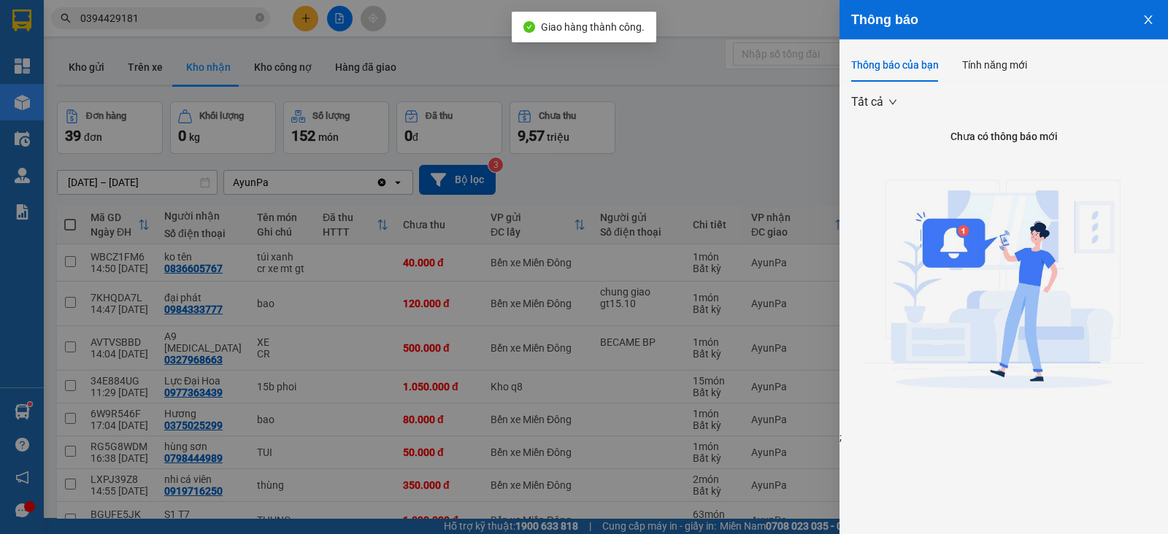
click at [781, 133] on div at bounding box center [584, 267] width 1168 height 534
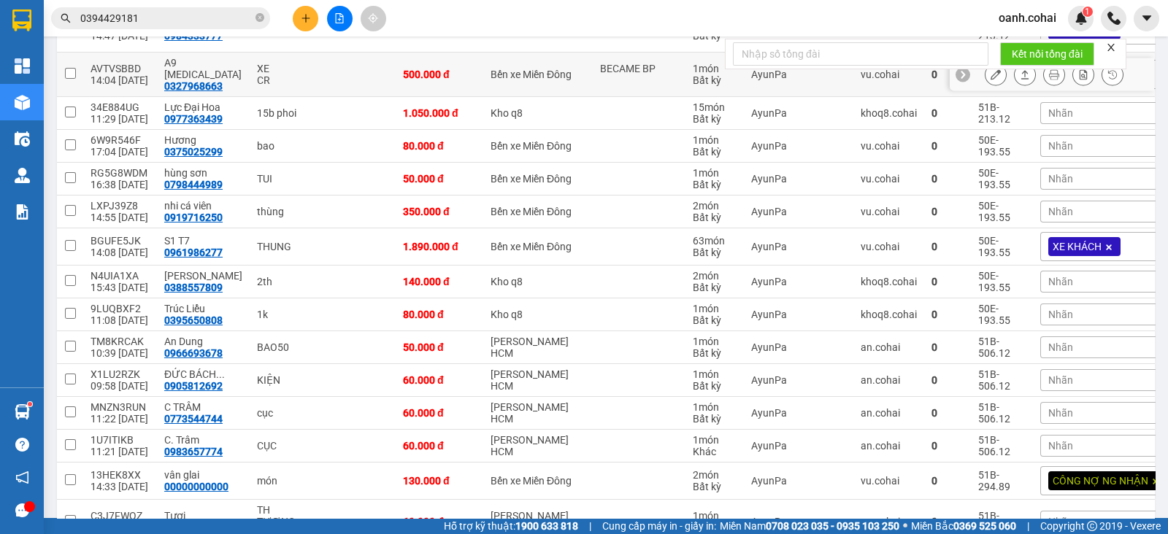
scroll to position [91, 0]
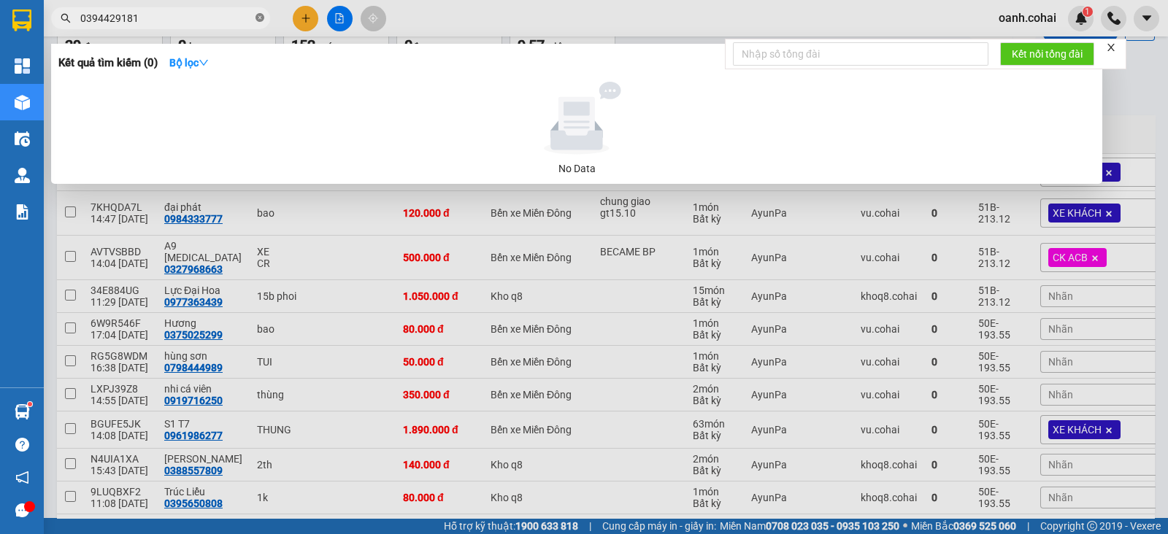
click at [255, 19] on icon "close-circle" at bounding box center [259, 17] width 9 height 9
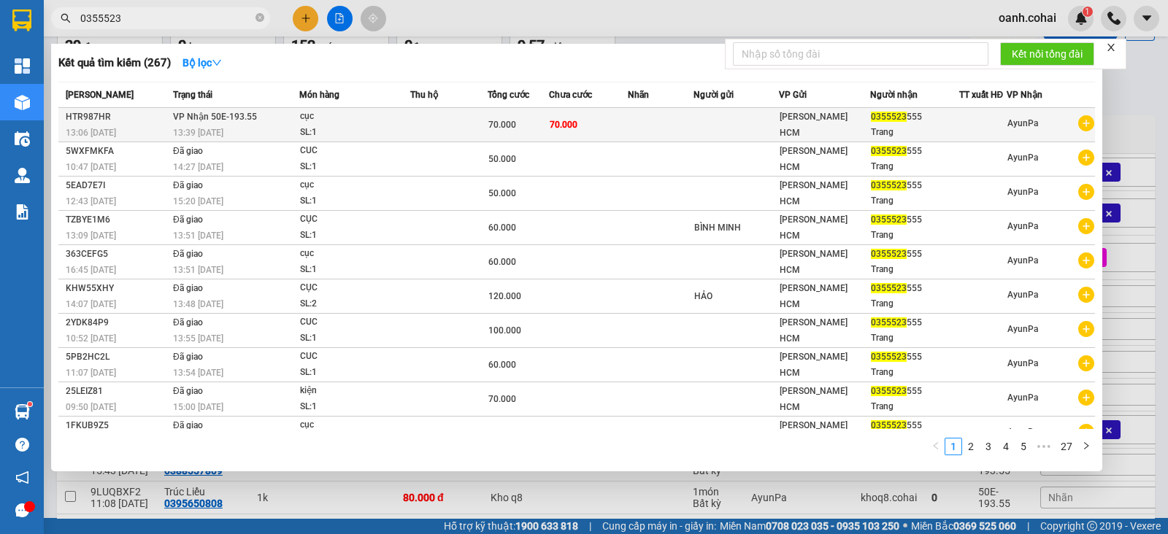
type input "0355523"
click at [649, 109] on td at bounding box center [661, 125] width 66 height 34
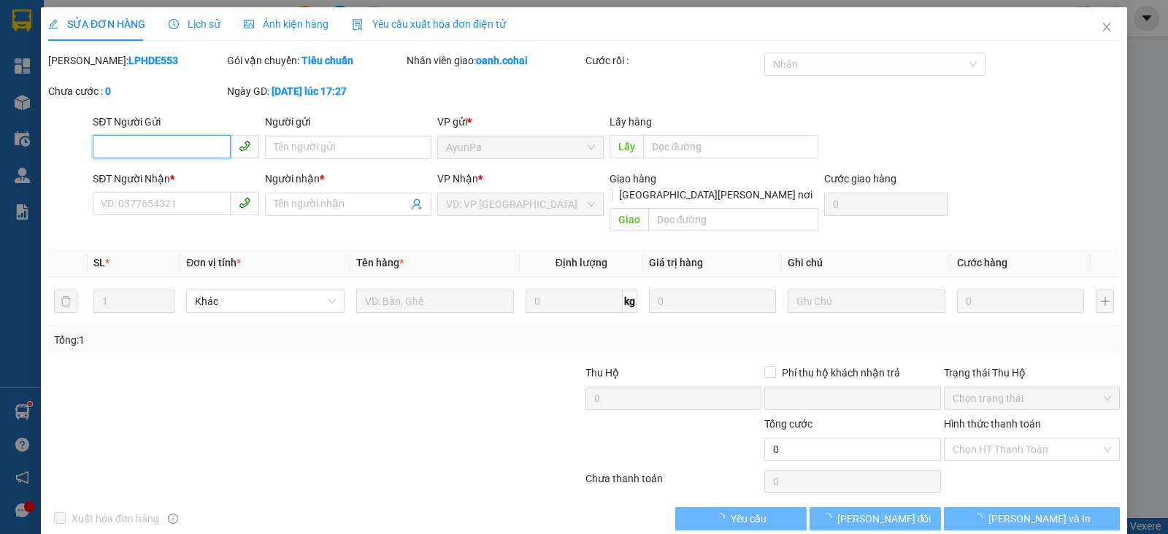
type input "0355523555"
type input "Trang"
type input "0"
type input "70.000"
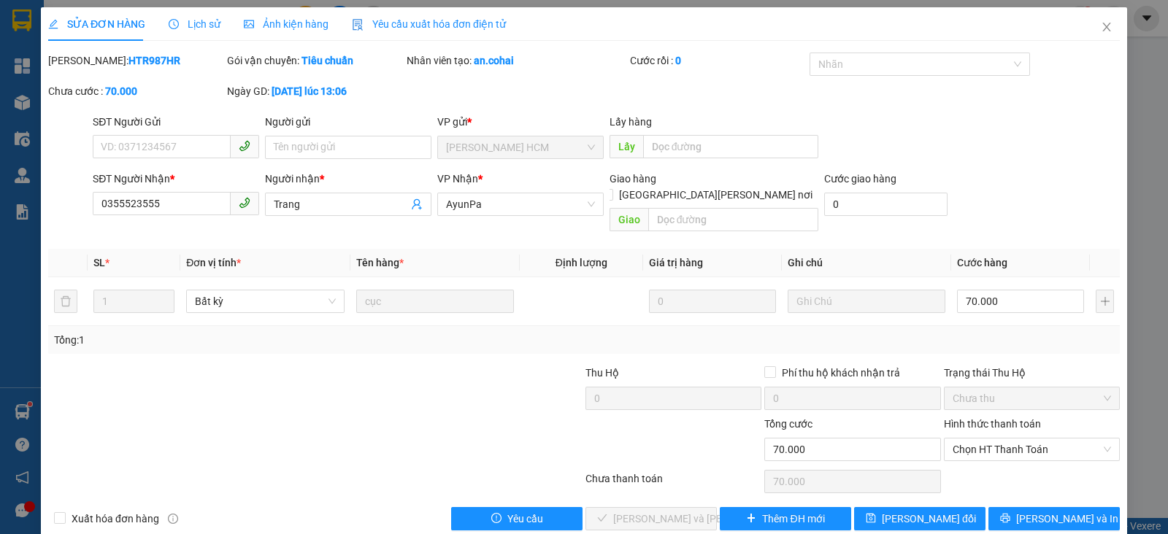
click at [1034, 419] on div "Hình thức thanh toán" at bounding box center [1032, 427] width 176 height 22
click at [1020, 439] on span "Chọn HT Thanh Toán" at bounding box center [1032, 450] width 158 height 22
drag, startPoint x: 985, startPoint y: 462, endPoint x: 882, endPoint y: 483, distance: 105.1
click at [982, 463] on div "Tại văn phòng" at bounding box center [1020, 462] width 156 height 16
type input "0"
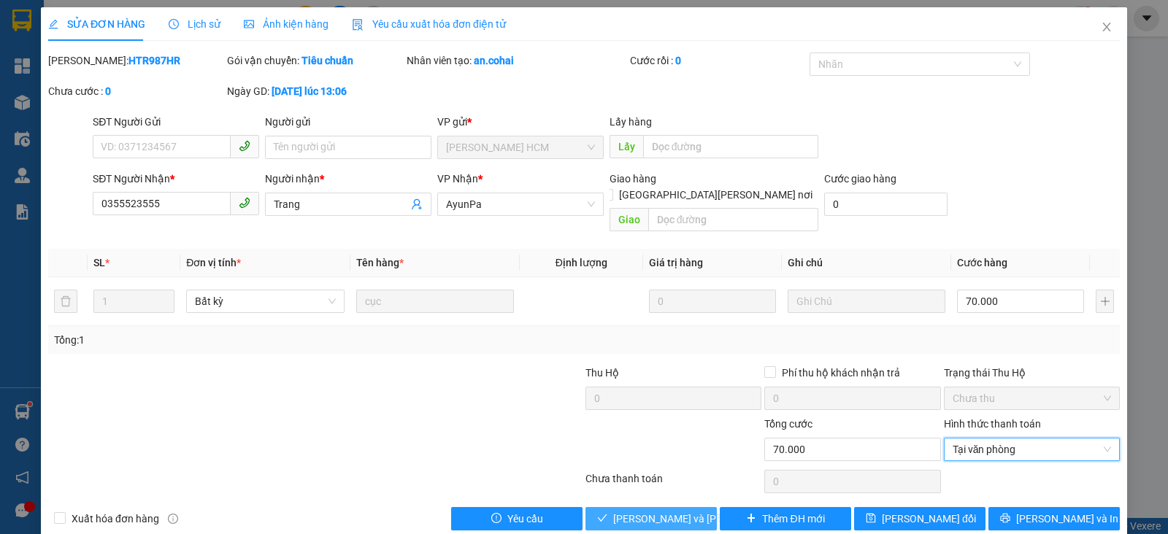
click at [644, 507] on button "[PERSON_NAME] và [PERSON_NAME] hàng" at bounding box center [650, 518] width 131 height 23
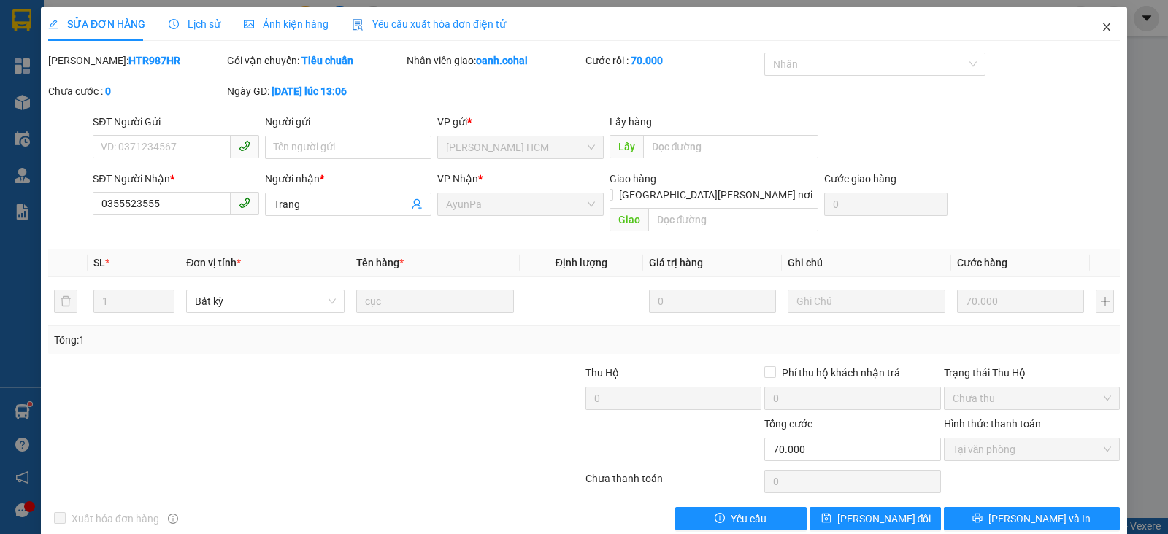
click at [1102, 28] on icon "close" at bounding box center [1106, 27] width 8 height 9
